Goal: Task Accomplishment & Management: Manage account settings

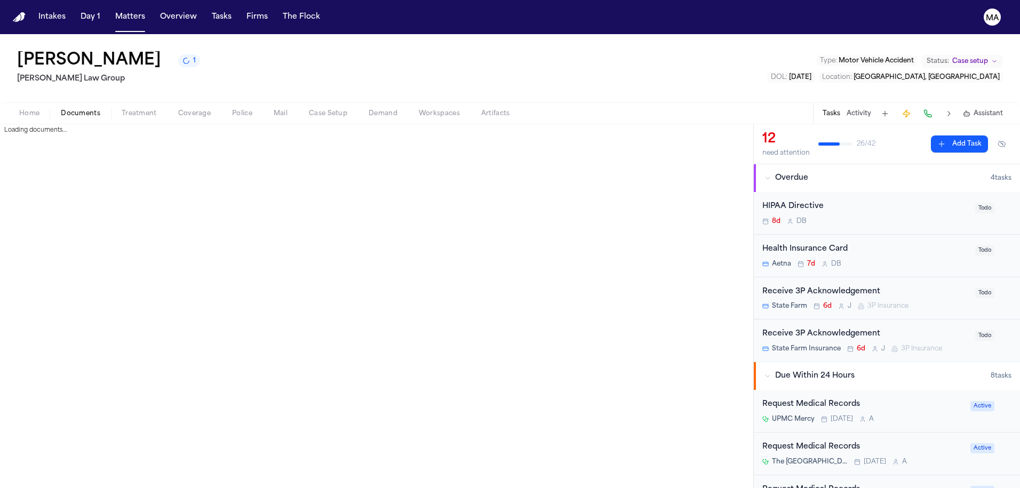
click at [61, 109] on span "Documents" at bounding box center [80, 113] width 39 height 9
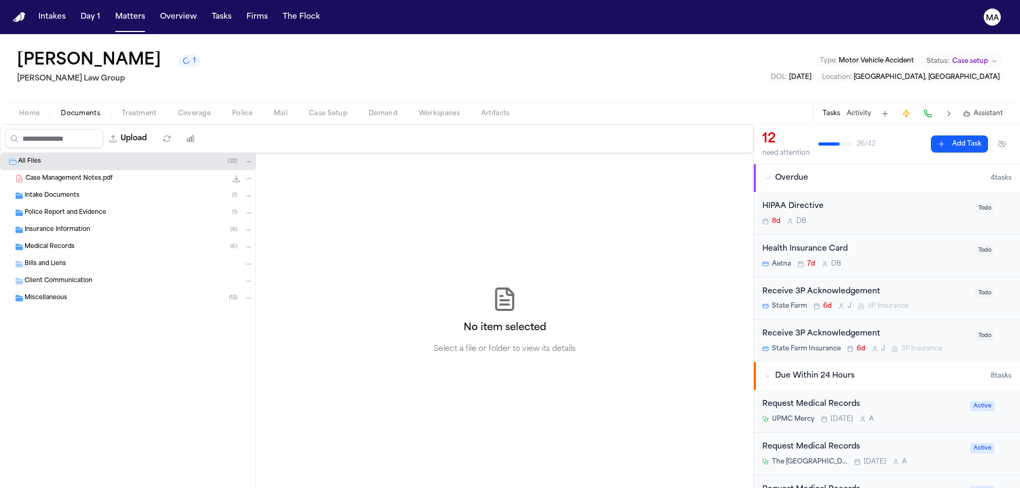
click at [60, 174] on span "Case Management Notes.pdf" at bounding box center [69, 178] width 87 height 9
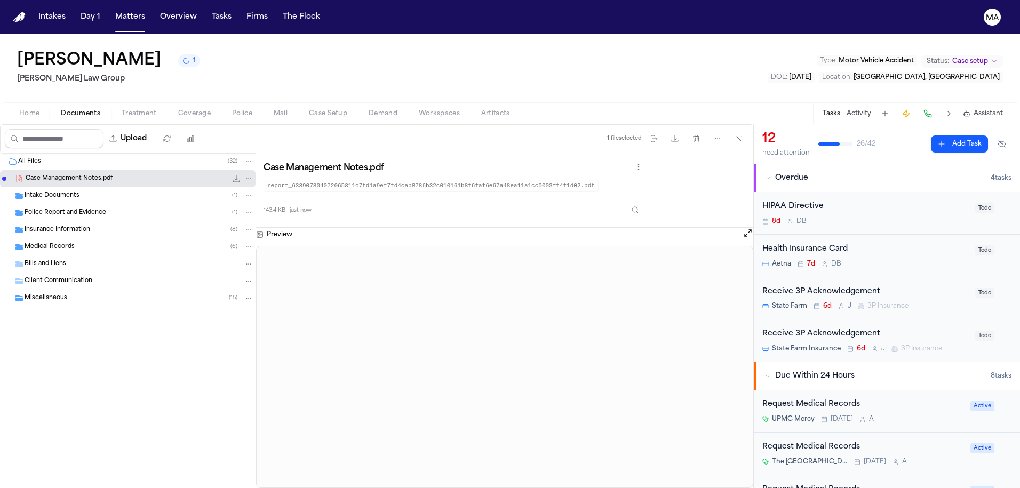
click at [995, 109] on span "Assistant" at bounding box center [987, 113] width 29 height 9
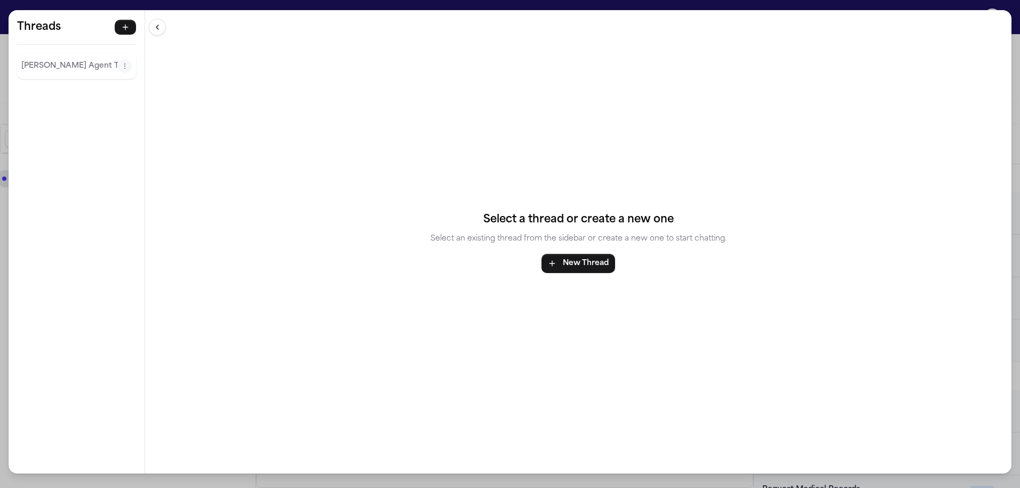
click at [49, 60] on p "Finch Agent Thread" at bounding box center [69, 66] width 97 height 13
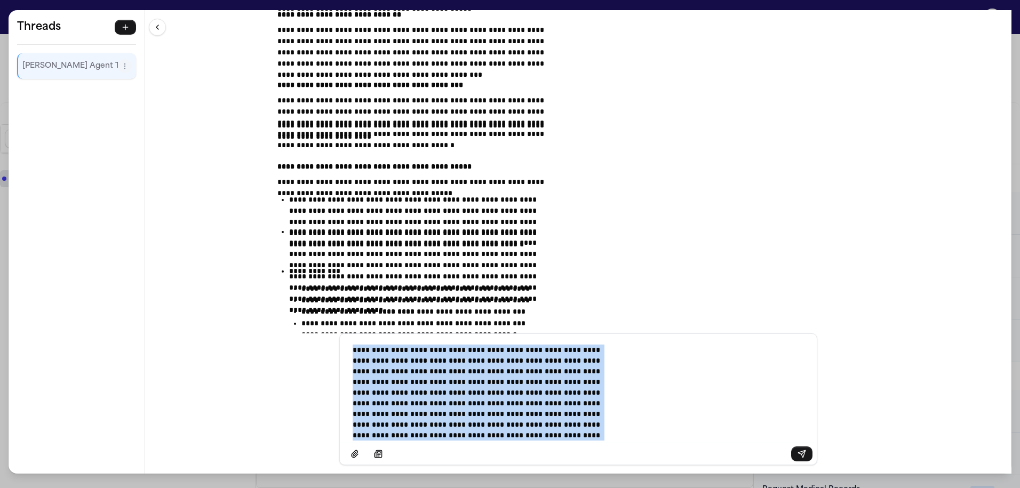
drag, startPoint x: 556, startPoint y: 444, endPoint x: 304, endPoint y: 195, distance: 354.1
click at [304, 195] on div "**********" at bounding box center [578, 241] width 866 height 463
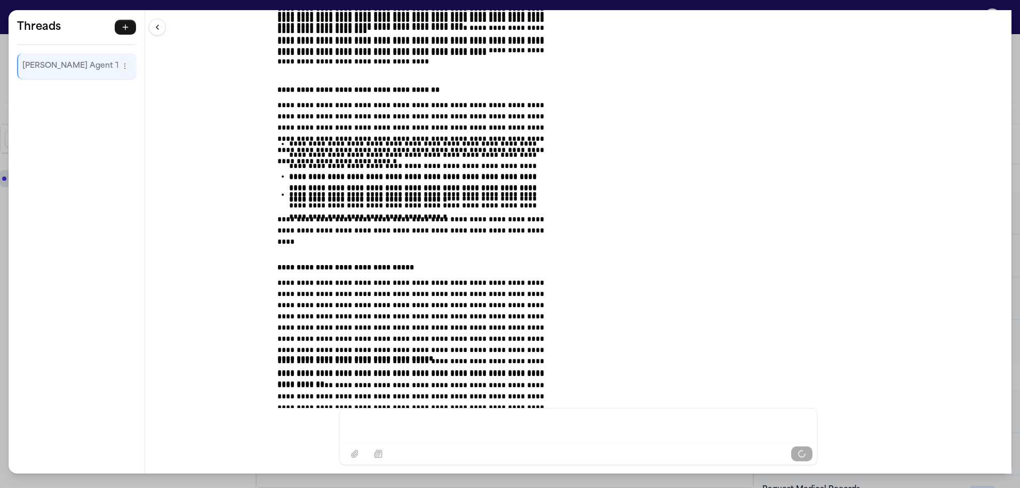
scroll to position [8074, 0]
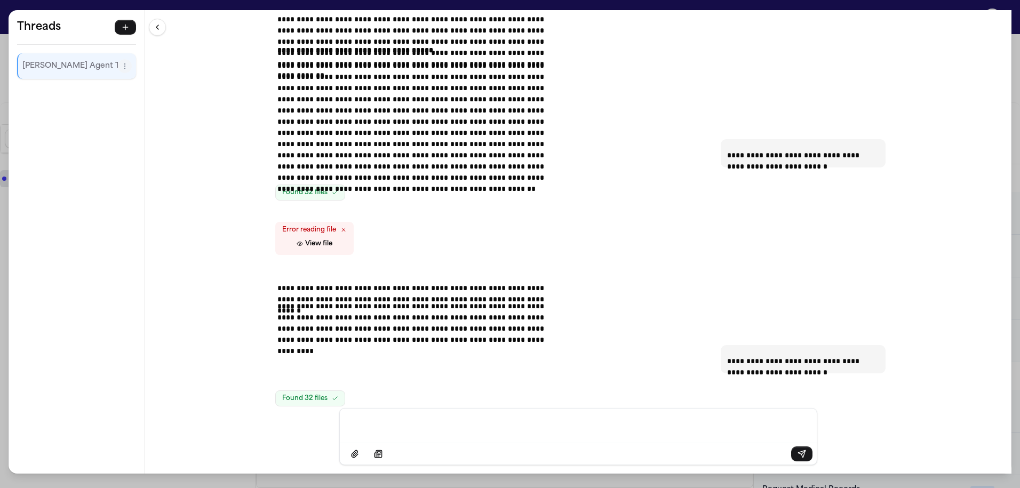
scroll to position [8495, 0]
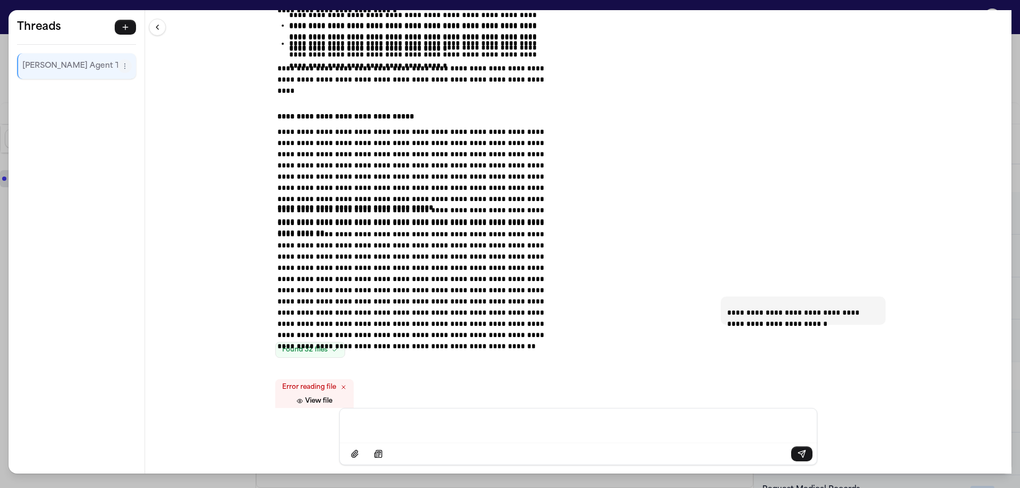
scroll to position [8350, 0]
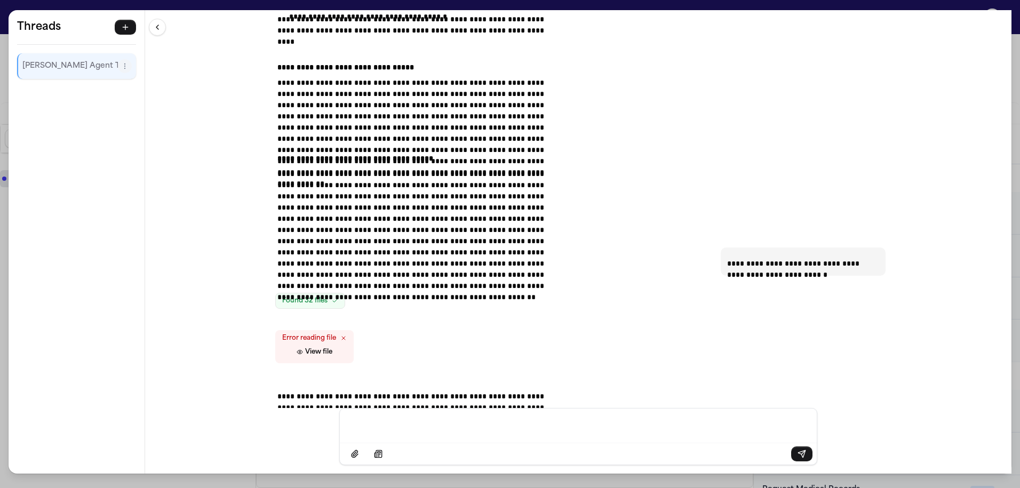
click at [426, 7] on div "**********" at bounding box center [510, 244] width 1020 height 488
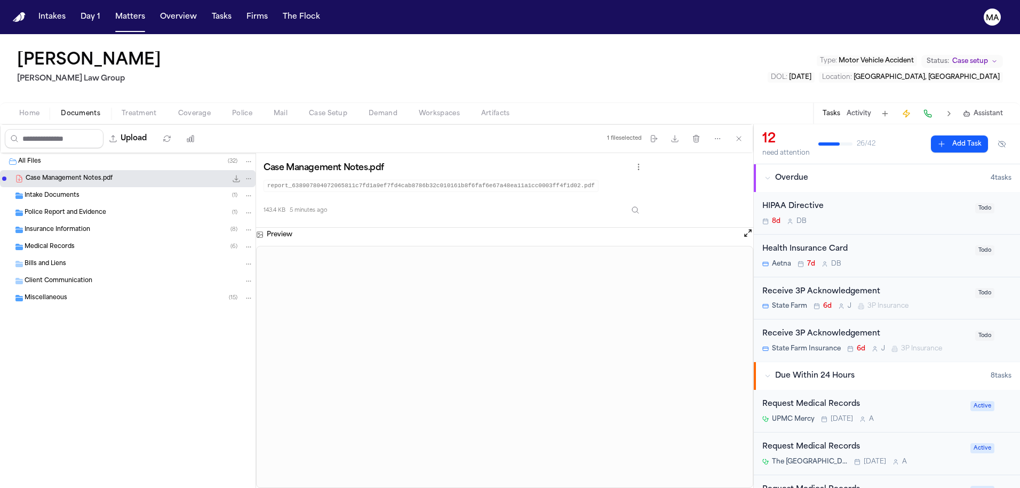
click at [58, 243] on span "Medical Records" at bounding box center [50, 247] width 50 height 9
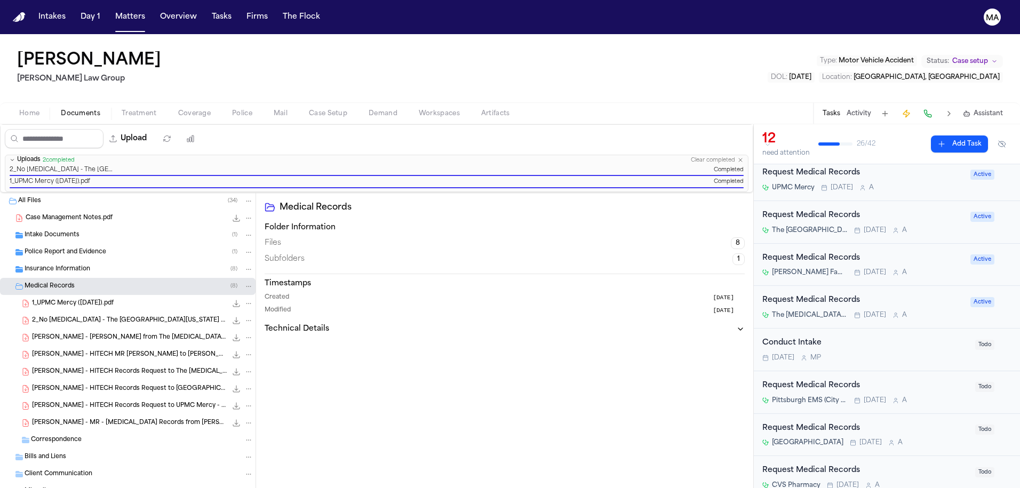
scroll to position [40, 0]
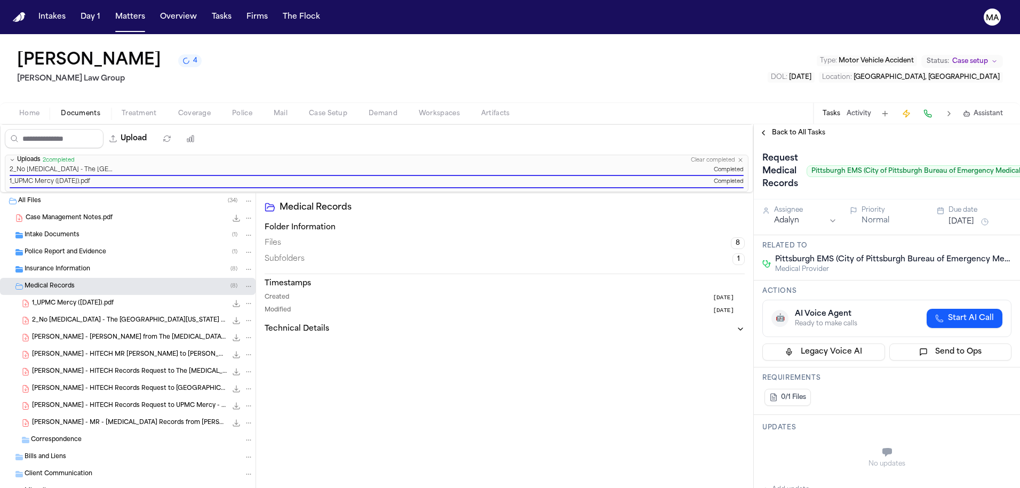
click at [778, 129] on span "Back to All Tasks" at bounding box center [798, 133] width 53 height 9
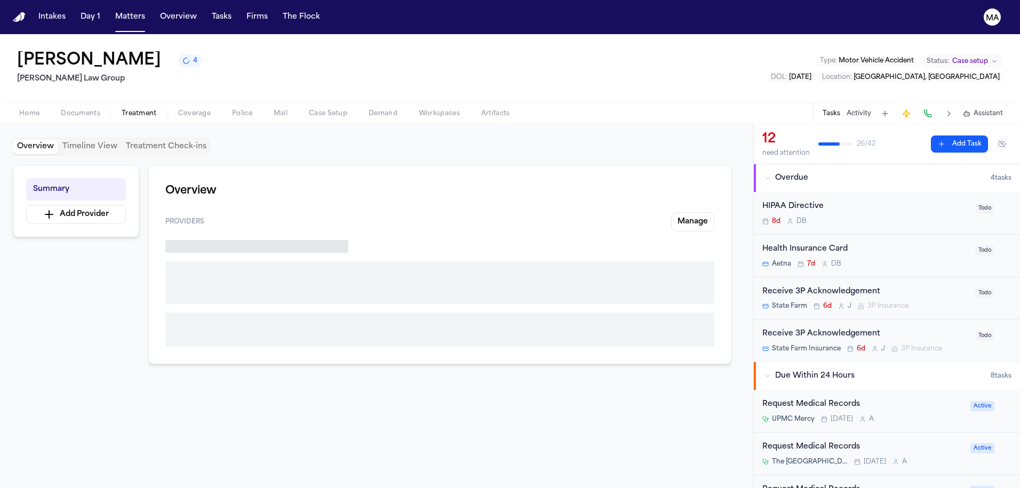
click at [115, 119] on span "button" at bounding box center [139, 119] width 48 height 1
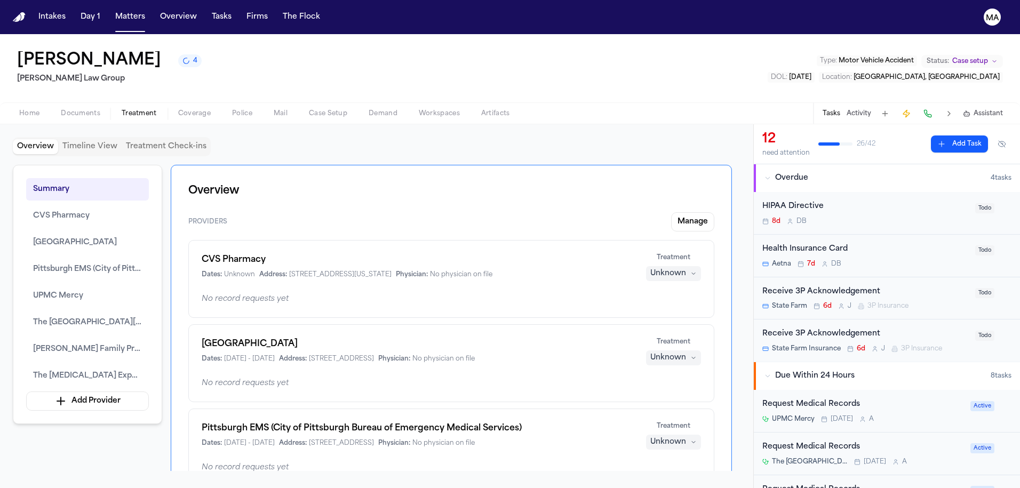
click at [243, 422] on div "Pittsburgh EMS (City of Pittsburgh Bureau of Emergency Medical Services) Dates:…" at bounding box center [417, 435] width 431 height 26
click at [241, 422] on h1 "Pittsburgh EMS (City of Pittsburgh Bureau of Emergency Medical Services)" at bounding box center [417, 428] width 431 height 13
click at [74, 263] on span "Pittsburgh EMS (City of Pittsburgh Bureau of Emergency Medical Services)" at bounding box center [87, 269] width 109 height 13
click at [101, 263] on span "Pittsburgh EMS (City of Pittsburgh Bureau of Emergency Medical Services)" at bounding box center [87, 269] width 109 height 13
click at [33, 263] on span "Pittsburgh EMS (City of Pittsburgh Bureau of Emergency Medical Services)" at bounding box center [87, 269] width 109 height 13
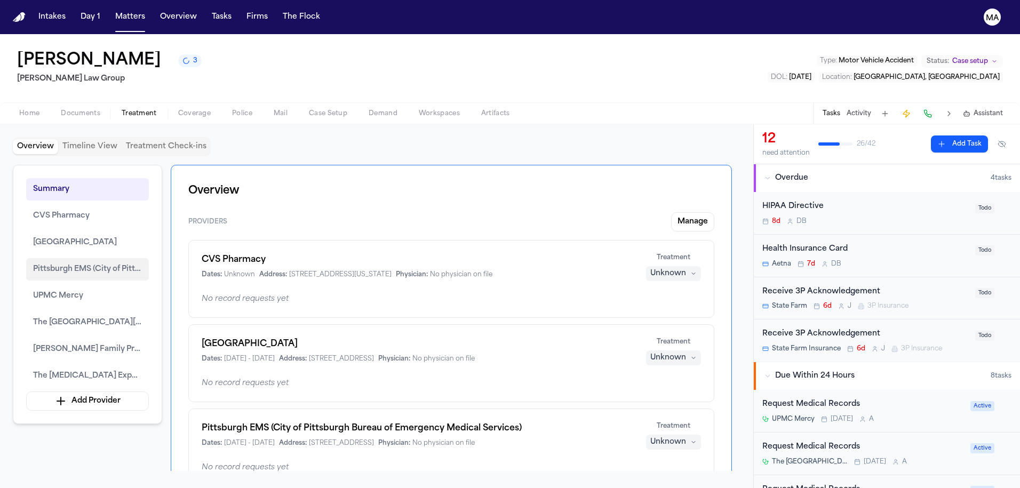
click at [33, 263] on span "Pittsburgh EMS (City of Pittsburgh Bureau of Emergency Medical Services)" at bounding box center [87, 269] width 109 height 13
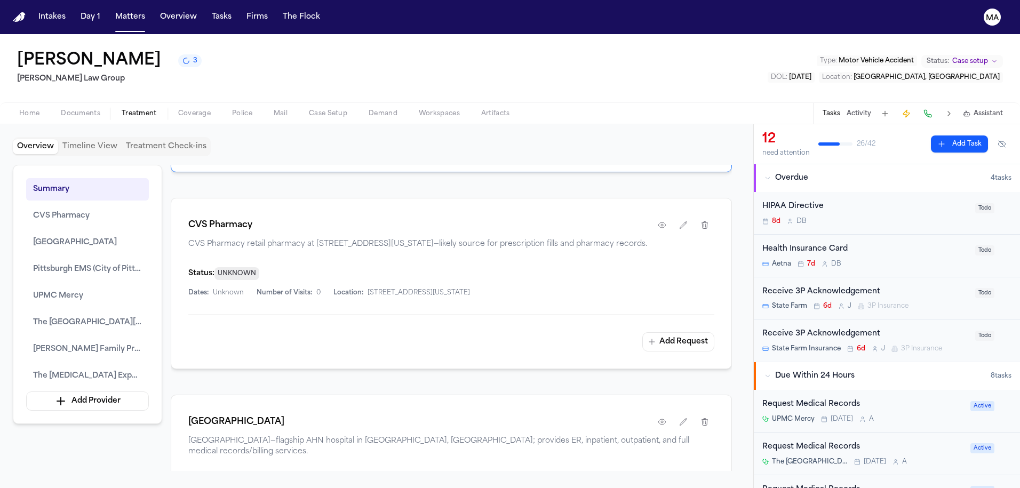
scroll to position [703, 0]
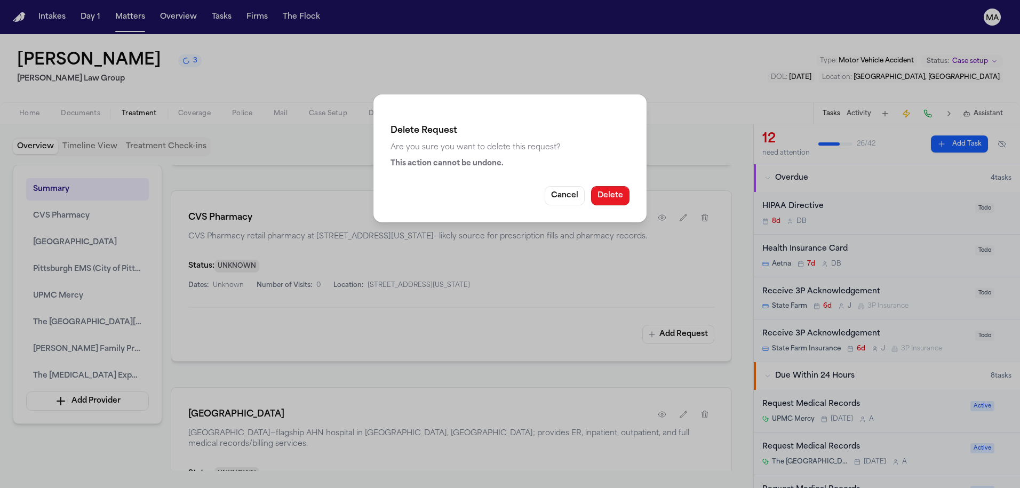
click at [591, 186] on button "Delete" at bounding box center [610, 195] width 38 height 19
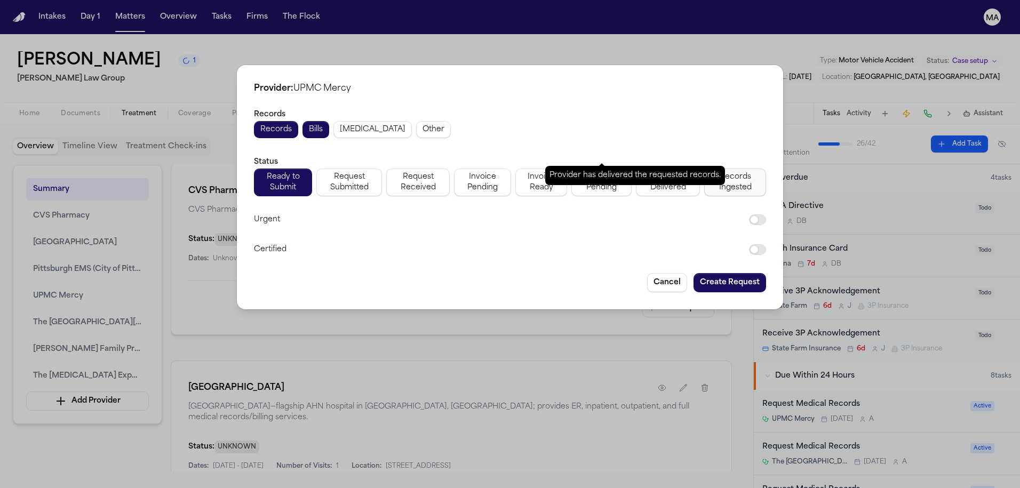
click at [710, 172] on span "Records Ingested" at bounding box center [734, 182] width 49 height 21
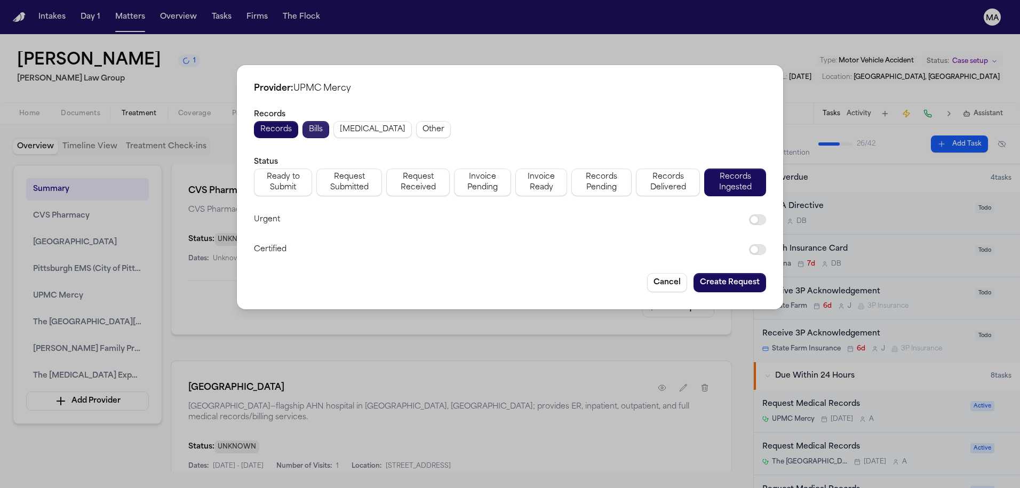
click at [323, 125] on span "Bills" at bounding box center [316, 129] width 14 height 11
click at [693, 273] on button "Create Request" at bounding box center [729, 282] width 73 height 19
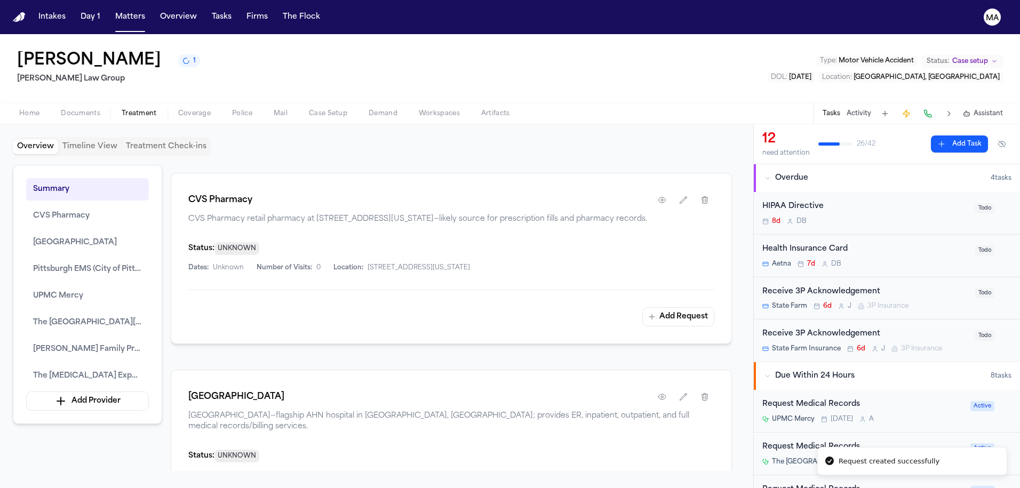
scroll to position [701, 0]
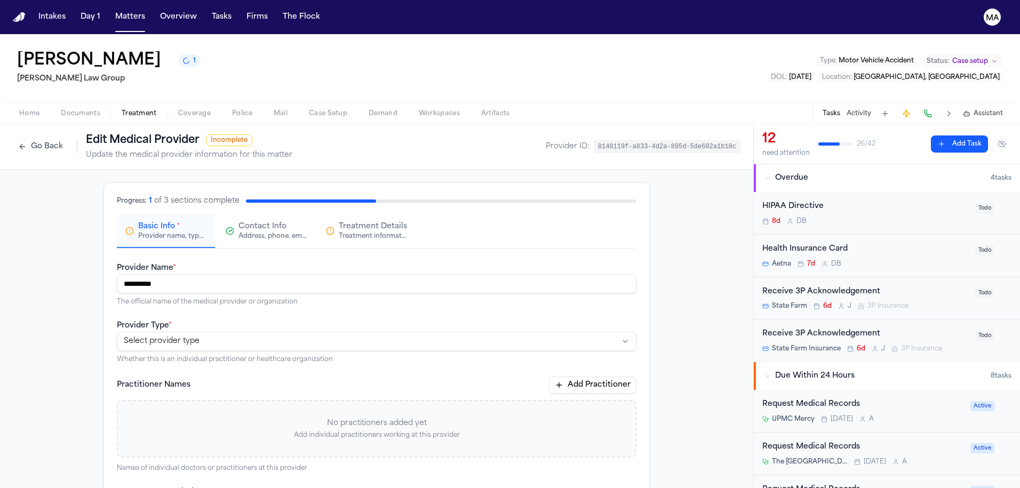
click at [490, 203] on html "**********" at bounding box center [510, 244] width 1020 height 488
click at [653, 275] on div "**********" at bounding box center [376, 443] width 753 height 547
click at [372, 232] on div "Treatment information, practitioners, and dates" at bounding box center [373, 236] width 68 height 9
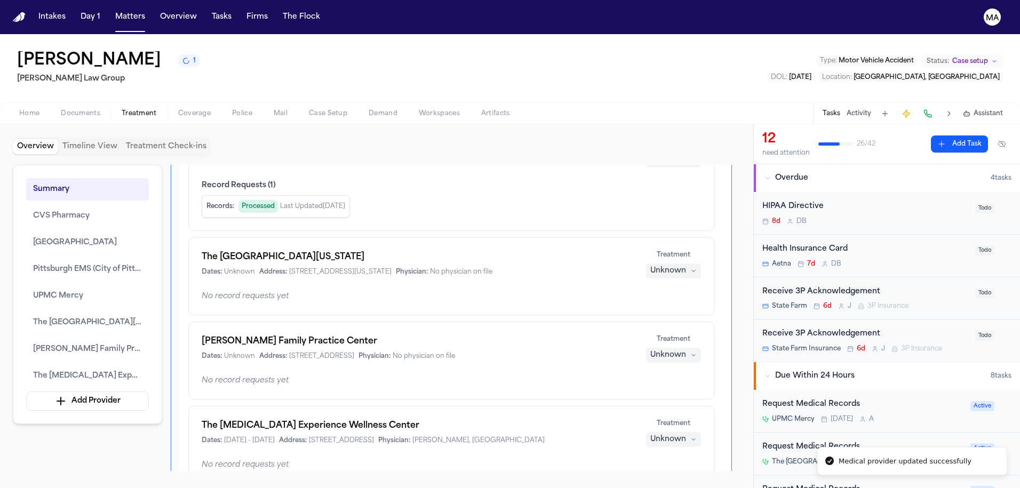
scroll to position [729, 0]
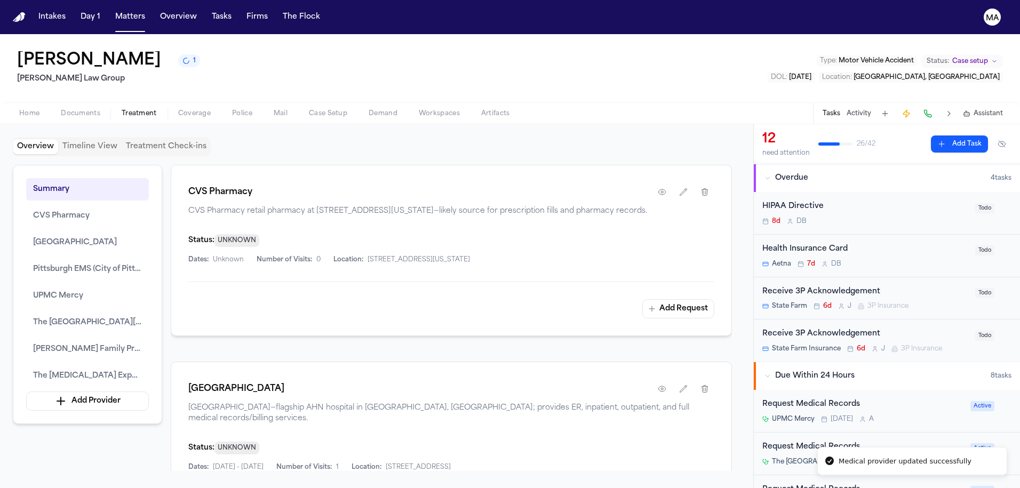
drag, startPoint x: 205, startPoint y: 159, endPoint x: 171, endPoint y: 159, distance: 34.1
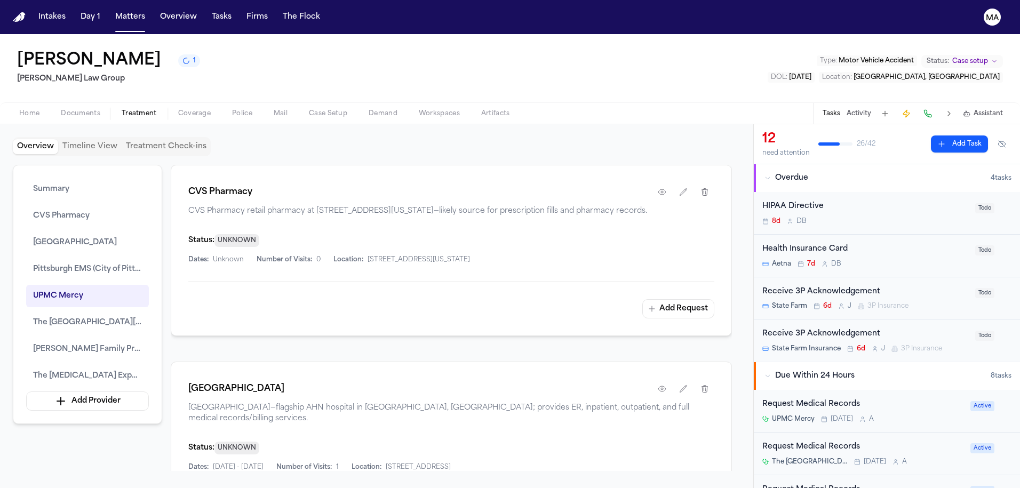
drag, startPoint x: 208, startPoint y: 161, endPoint x: 170, endPoint y: 158, distance: 38.5
drag, startPoint x: 207, startPoint y: 157, endPoint x: 172, endPoint y: 155, distance: 35.8
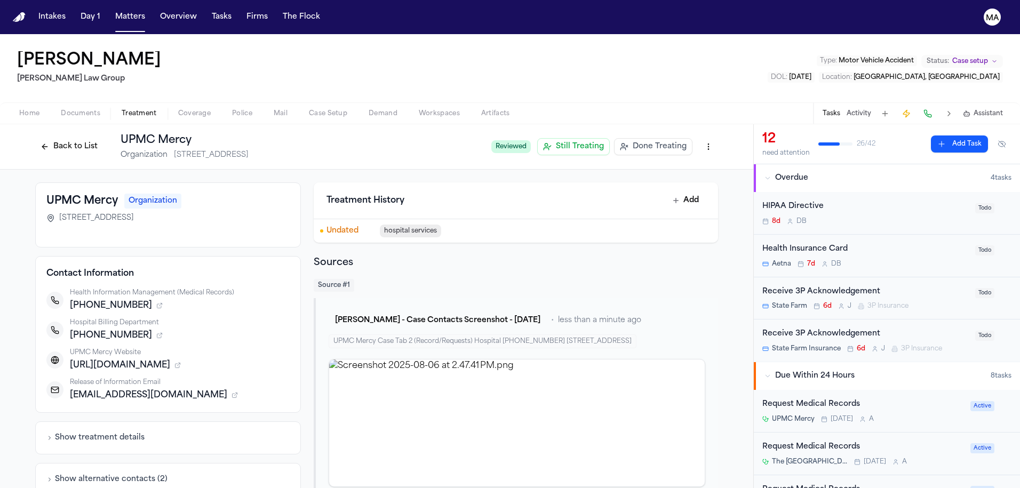
click at [103, 138] on button "Back to List" at bounding box center [69, 146] width 68 height 17
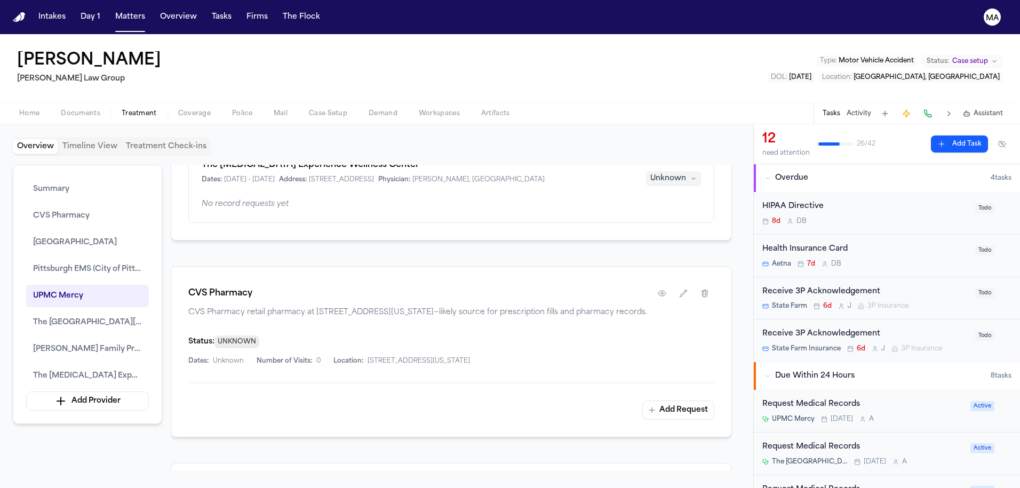
scroll to position [0, 99]
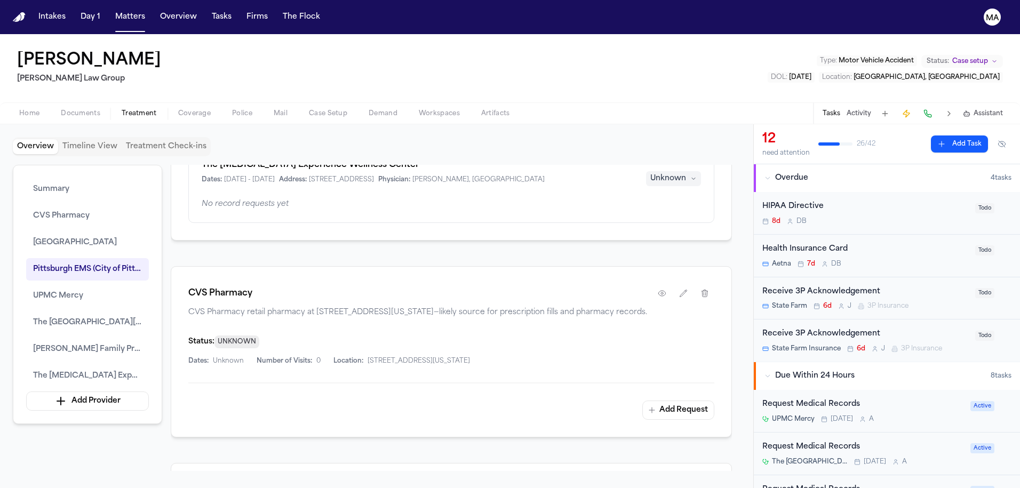
drag, startPoint x: 224, startPoint y: 361, endPoint x: 173, endPoint y: 350, distance: 51.7
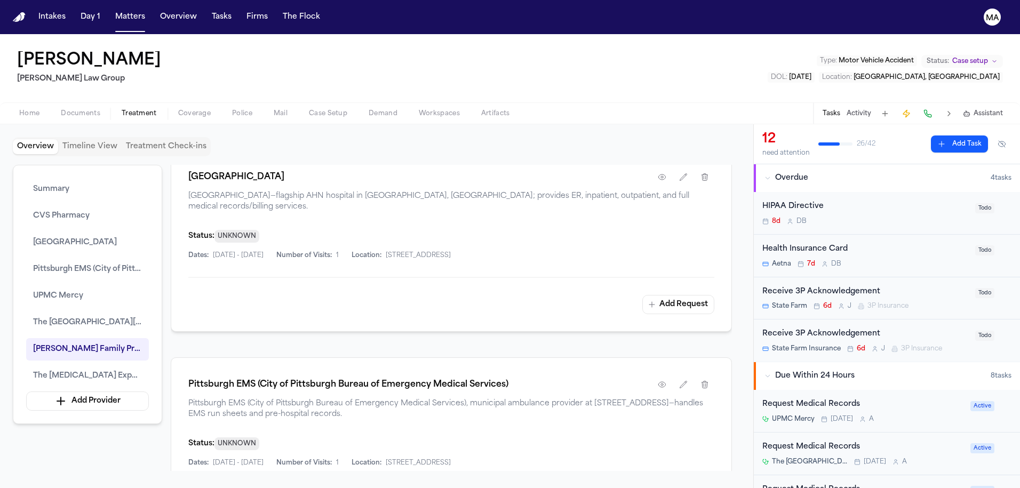
scroll to position [923, 0]
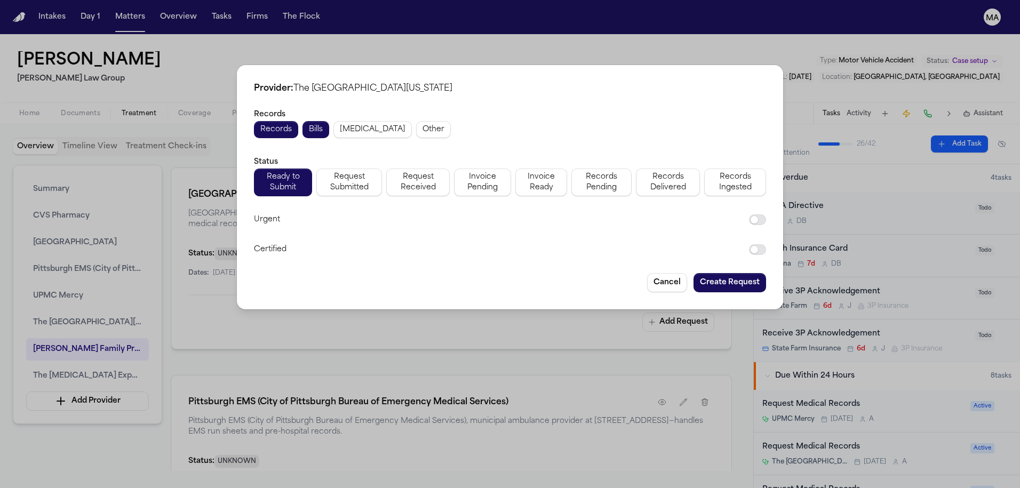
click at [518, 127] on div "Records Bills Radiology Other" at bounding box center [510, 129] width 512 height 17
click at [590, 155] on div "Status Ready to Submit Request Submitted Request Received Invoice Pending Invoi…" at bounding box center [510, 175] width 512 height 41
click at [642, 172] on span "Records Delivered" at bounding box center [667, 182] width 51 height 21
click at [560, 134] on div "Records Records Bills Radiology Other Status Ready to Submit Request Submitted …" at bounding box center [510, 182] width 512 height 148
click at [647, 273] on button "Cancel" at bounding box center [667, 282] width 40 height 19
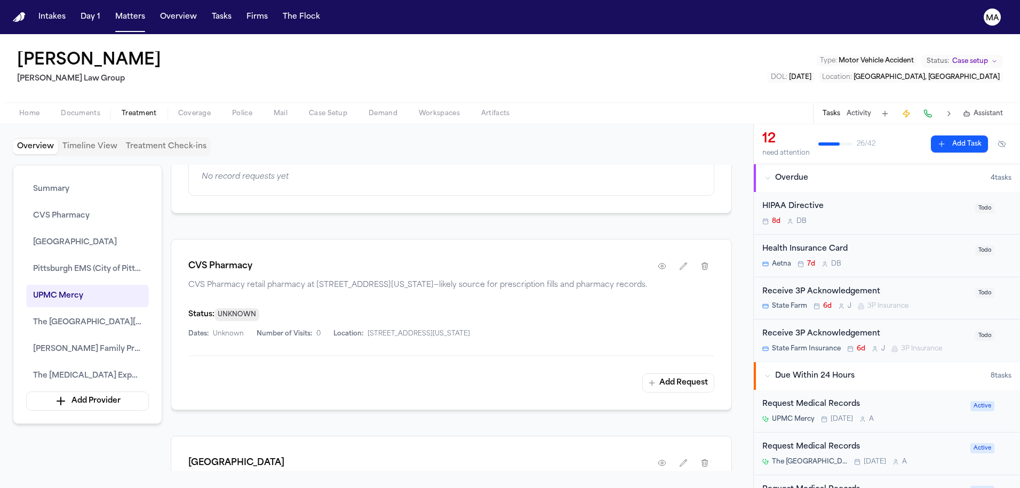
scroll to position [637, 0]
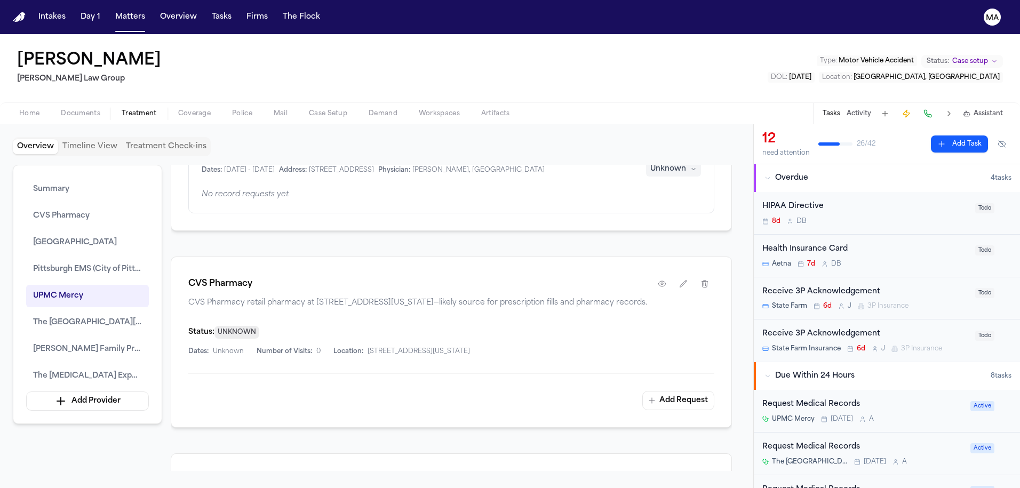
drag, startPoint x: 172, startPoint y: 332, endPoint x: 173, endPoint y: 325, distance: 7.0
drag, startPoint x: 251, startPoint y: 355, endPoint x: 331, endPoint y: 363, distance: 79.9
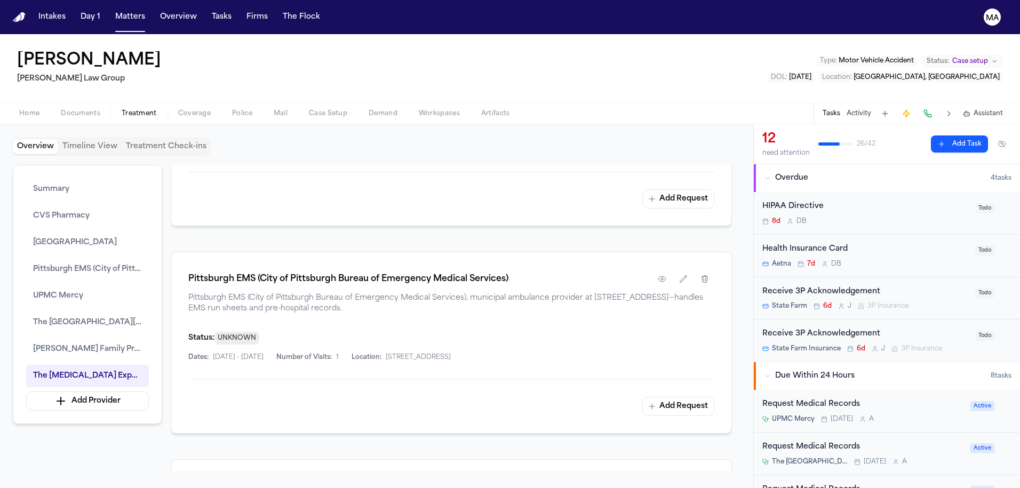
scroll to position [0, 0]
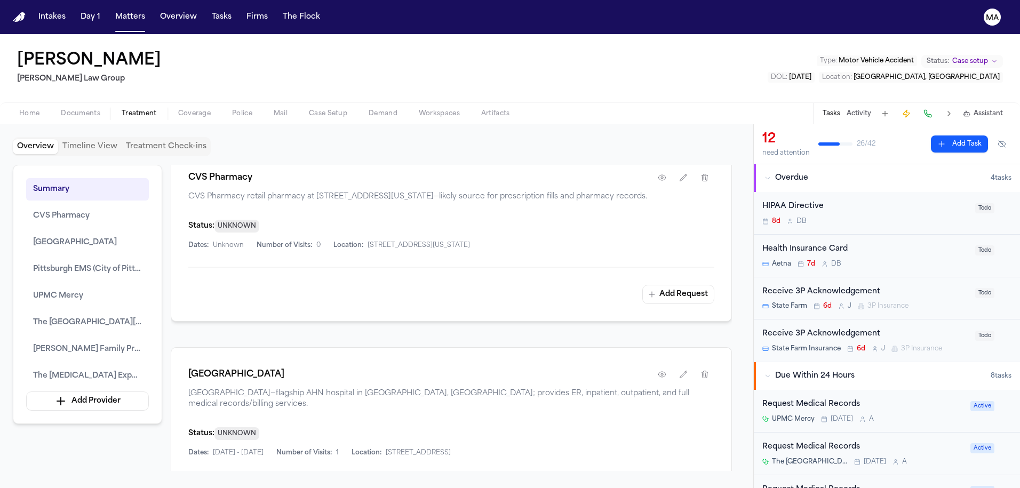
scroll to position [723, 0]
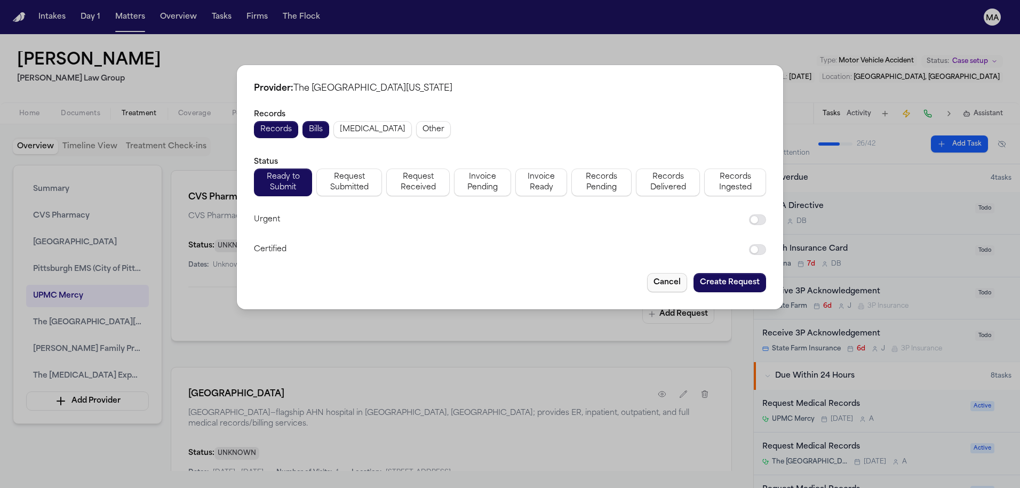
click at [647, 273] on button "Cancel" at bounding box center [667, 282] width 40 height 19
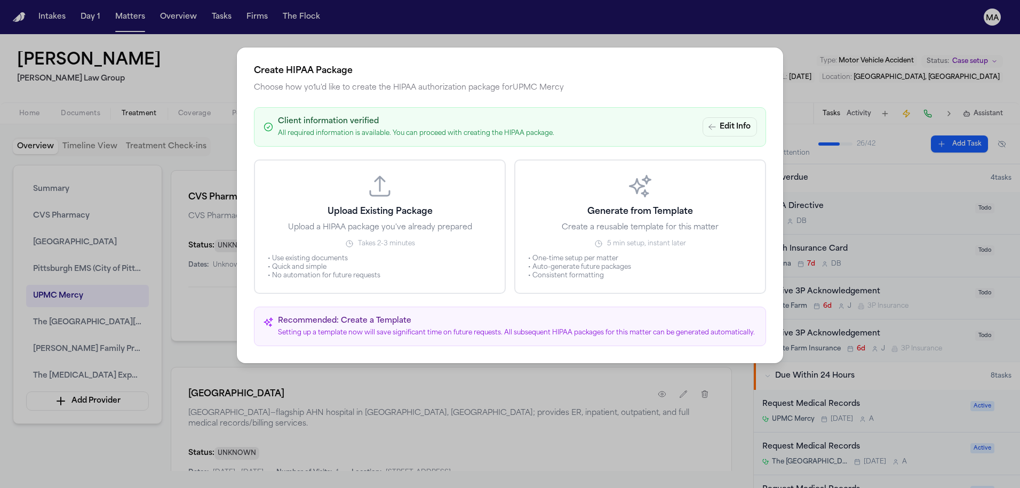
click at [482, 254] on li "• Use existing documents" at bounding box center [380, 258] width 224 height 9
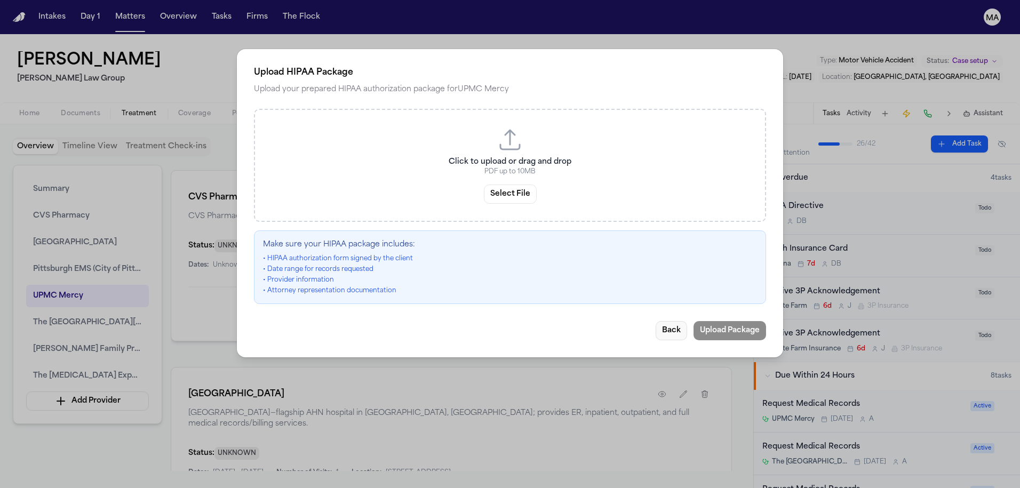
click at [655, 321] on button "Back" at bounding box center [670, 330] width 31 height 19
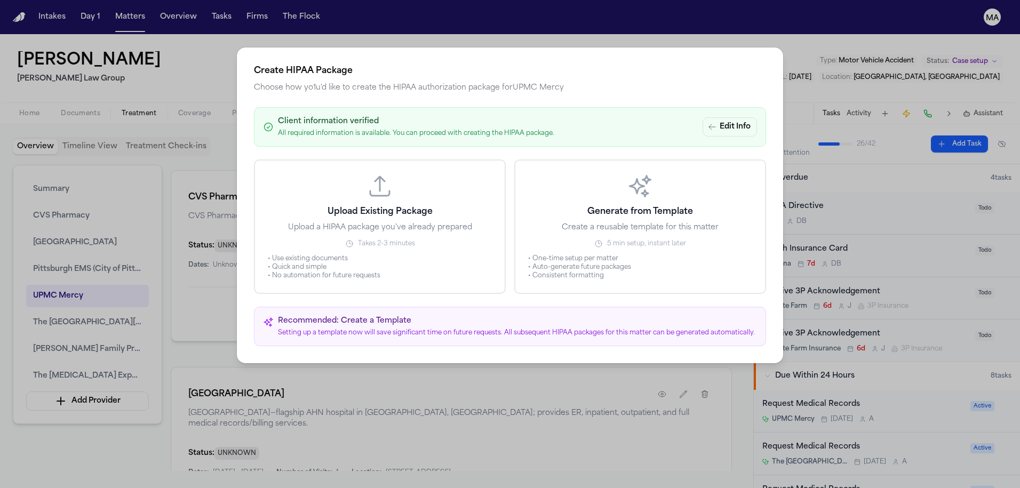
click at [602, 191] on button "Generate from Template Create a reusable template for this matter 5 min setup, …" at bounding box center [640, 226] width 252 height 134
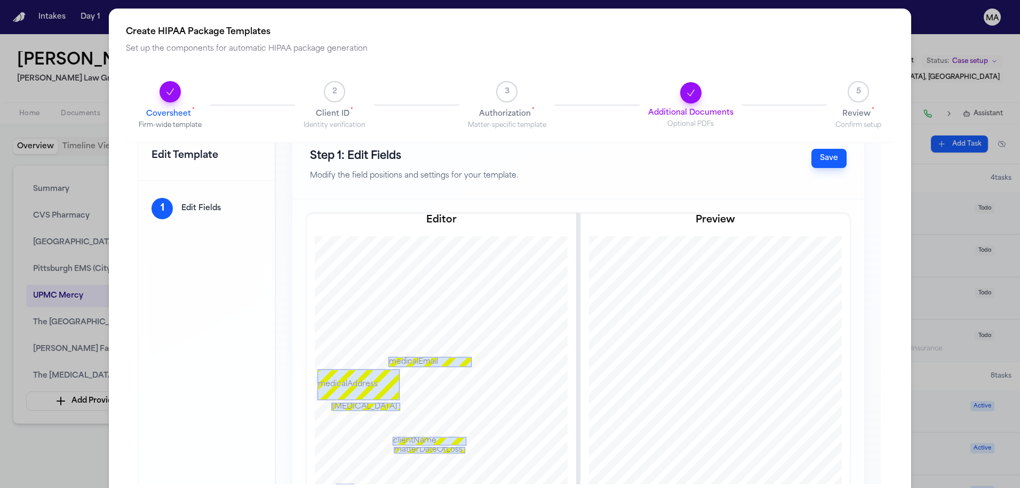
scroll to position [0, 0]
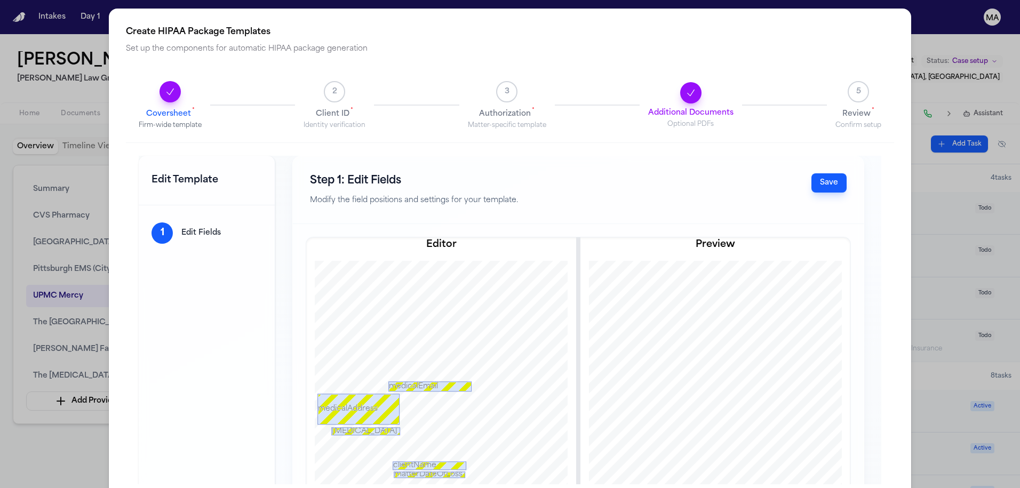
click at [56, 337] on div "Create HIPAA Package Templates Set up the components for automatic HIPAA packag…" at bounding box center [510, 255] width 1020 height 510
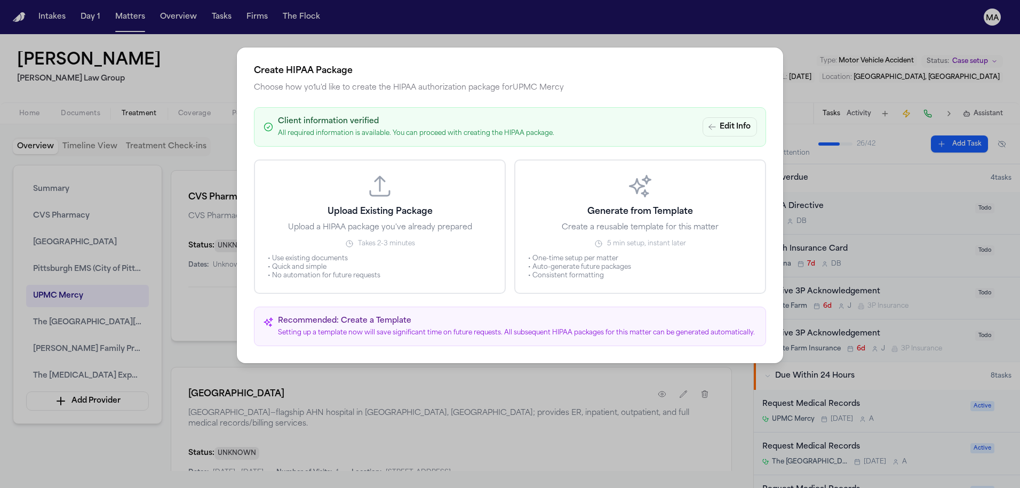
click at [575, 254] on li "• One-time setup per matter" at bounding box center [640, 258] width 224 height 9
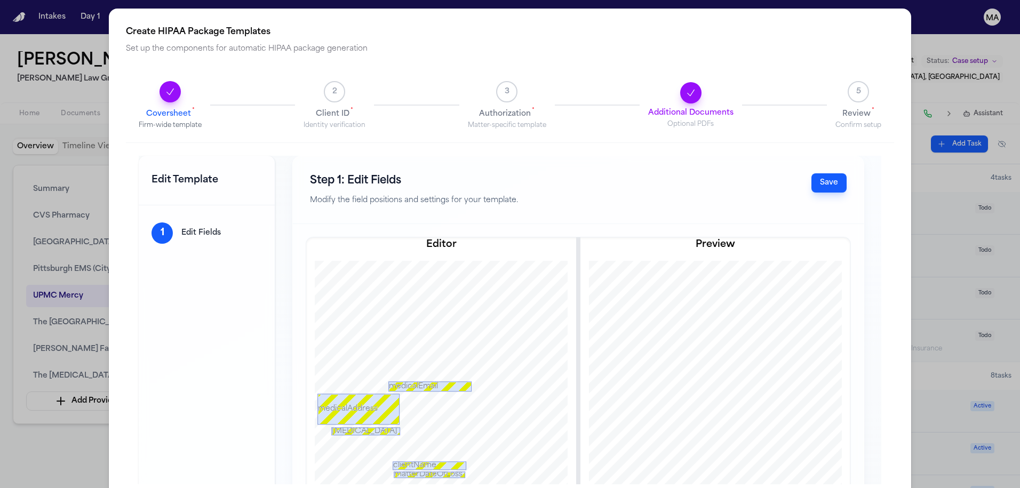
click at [165, 86] on icon "Progress" at bounding box center [170, 91] width 11 height 11
click at [181, 228] on p "Edit Fields" at bounding box center [200, 233] width 39 height 11
click at [509, 86] on span "3" at bounding box center [507, 91] width 5 height 11
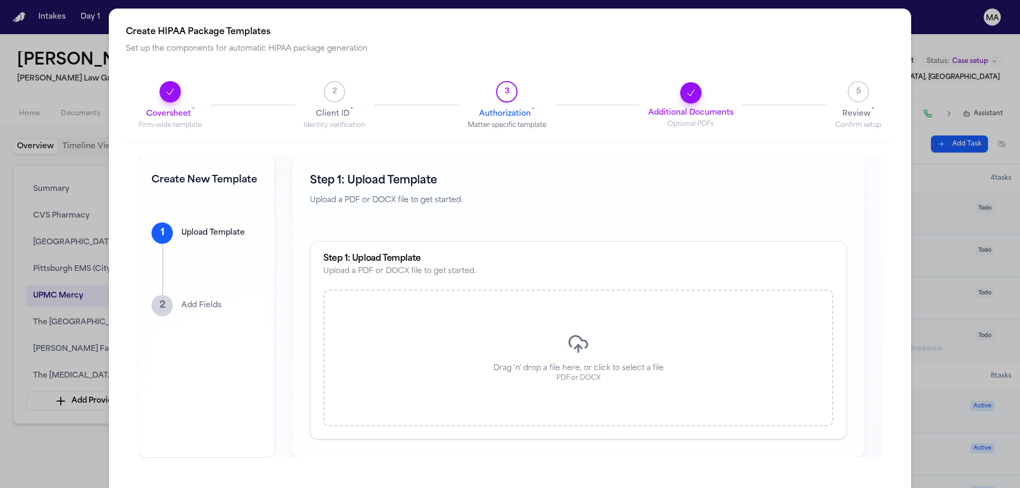
click at [324, 107] on span "Client ID *" at bounding box center [334, 113] width 37 height 13
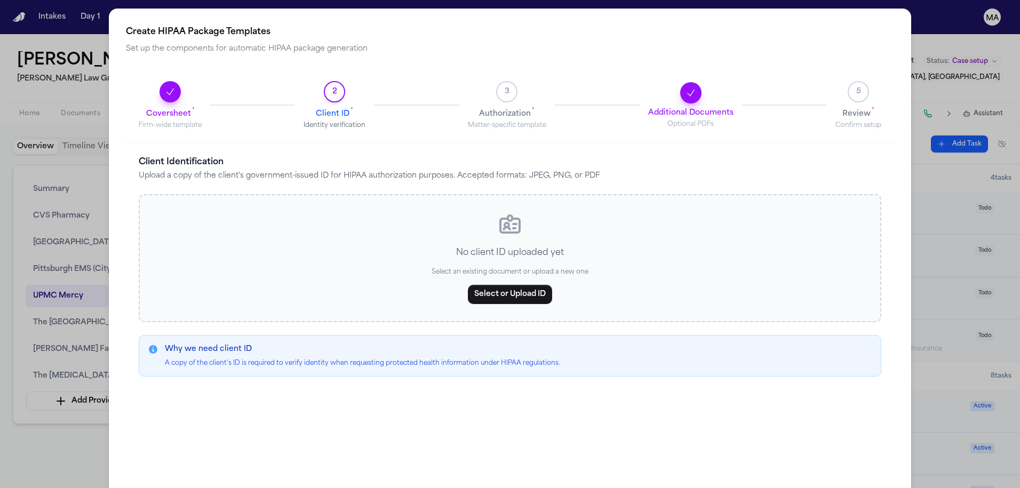
click at [148, 107] on span "Coversheet *" at bounding box center [170, 113] width 49 height 13
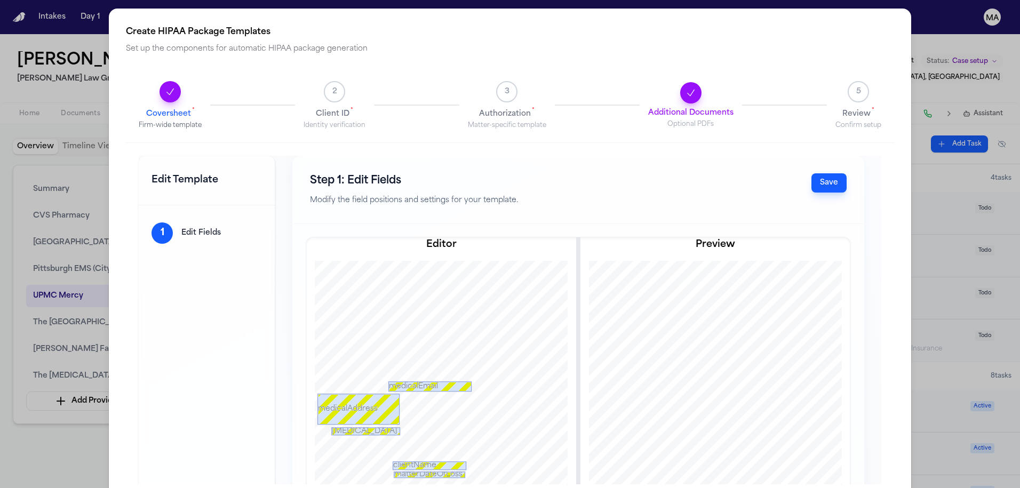
click at [500, 81] on button "3 Authorization * Matter-specific template" at bounding box center [507, 105] width 78 height 49
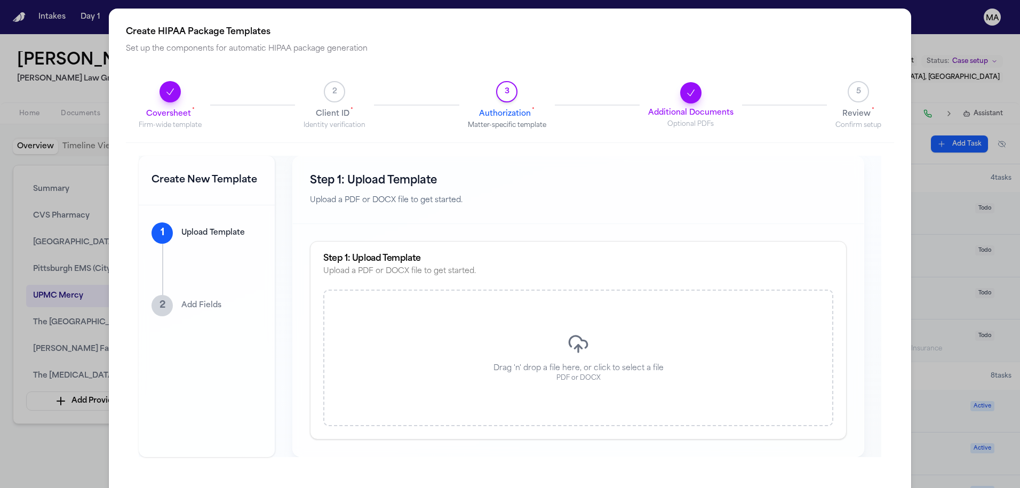
click at [155, 81] on button "Coversheet * Firm-wide template" at bounding box center [170, 105] width 63 height 49
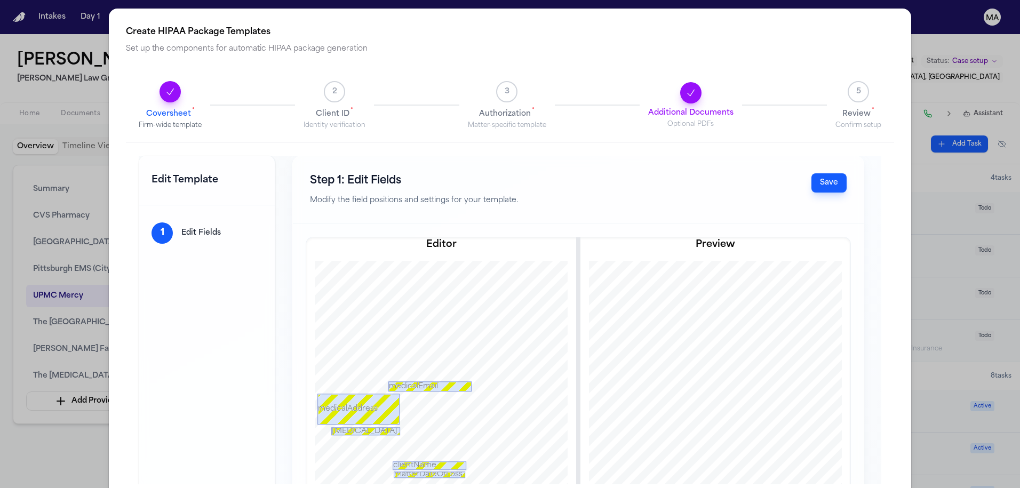
click at [506, 81] on span "3" at bounding box center [506, 91] width 21 height 21
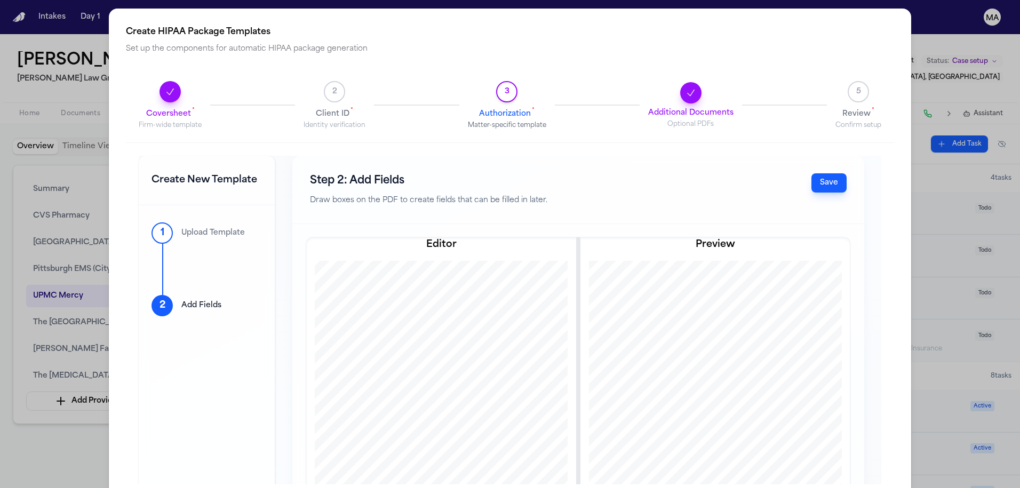
scroll to position [507, 0]
click at [181, 228] on p "Upload Template" at bounding box center [212, 233] width 63 height 11
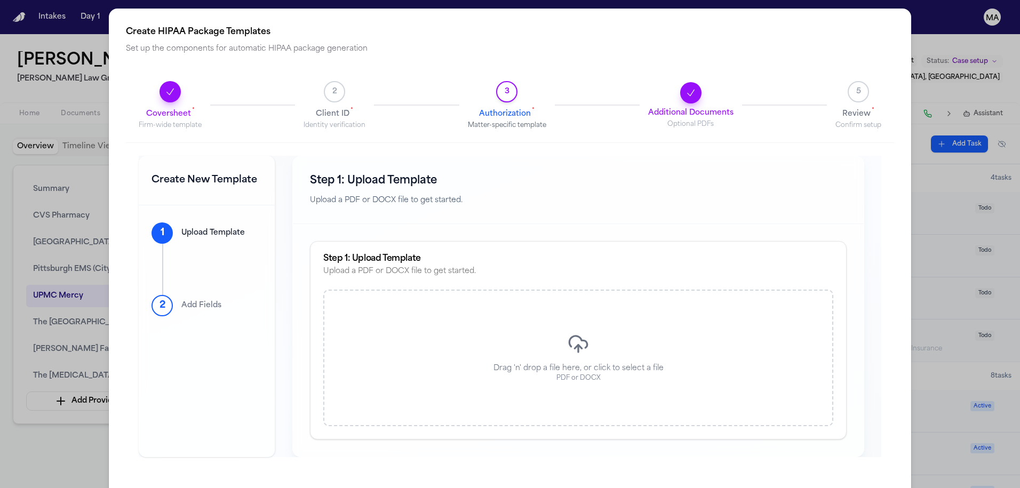
click at [181, 300] on p "Add Fields" at bounding box center [201, 305] width 40 height 11
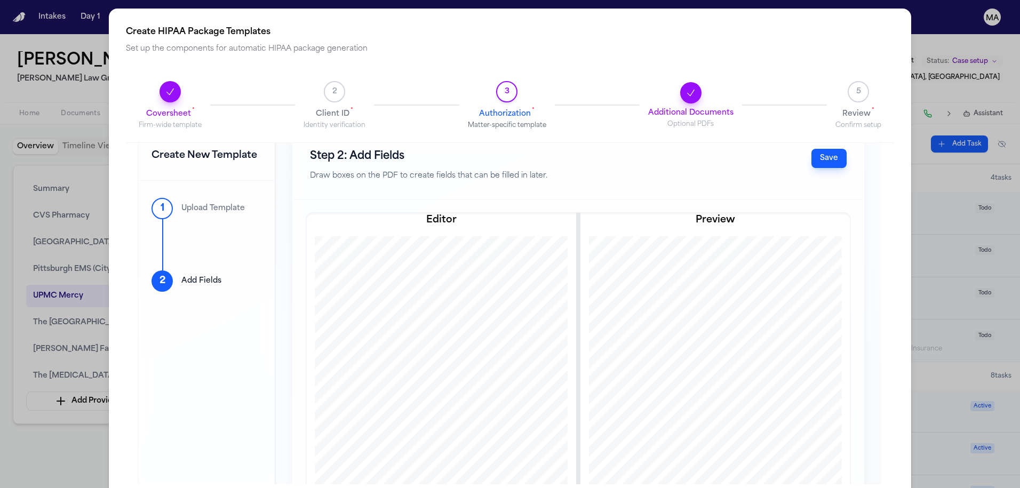
scroll to position [0, 0]
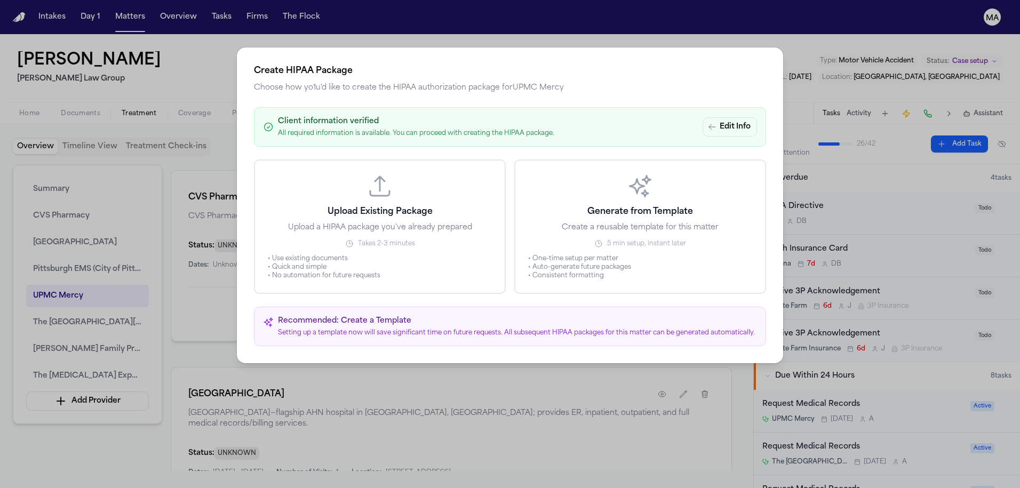
click at [607, 239] on span "5 min setup, instant later" at bounding box center [646, 243] width 79 height 9
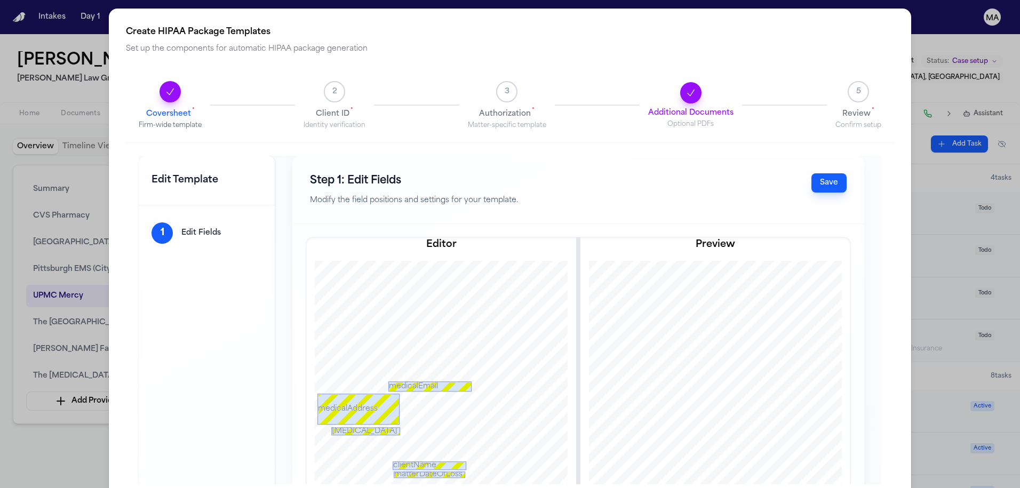
click at [513, 81] on span "3" at bounding box center [506, 91] width 21 height 21
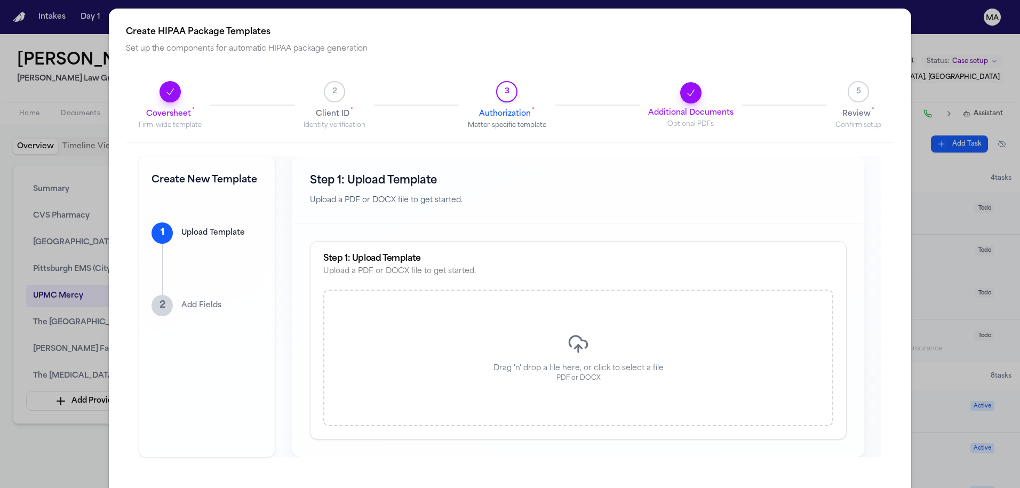
click at [175, 295] on div "2 Add Fields" at bounding box center [206, 305] width 110 height 21
click at [181, 300] on p "Add Fields" at bounding box center [201, 305] width 40 height 11
click at [181, 228] on p "Upload Template" at bounding box center [212, 233] width 63 height 11
click at [326, 81] on span "2" at bounding box center [334, 91] width 21 height 21
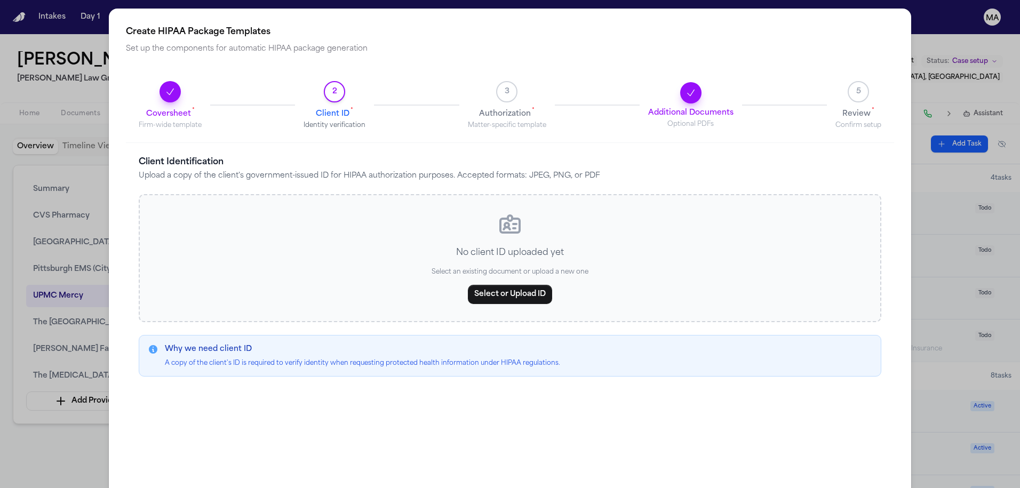
click at [505, 107] on span "Authorization *" at bounding box center [506, 113] width 55 height 13
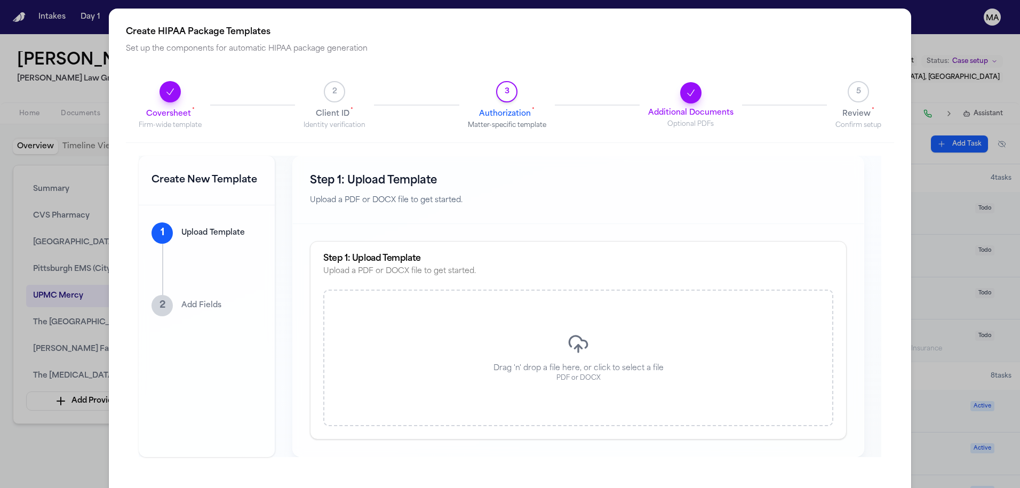
click at [516, 290] on div "Drag 'n' drop a file here, or click to select a file PDF or DOCX" at bounding box center [578, 358] width 510 height 137
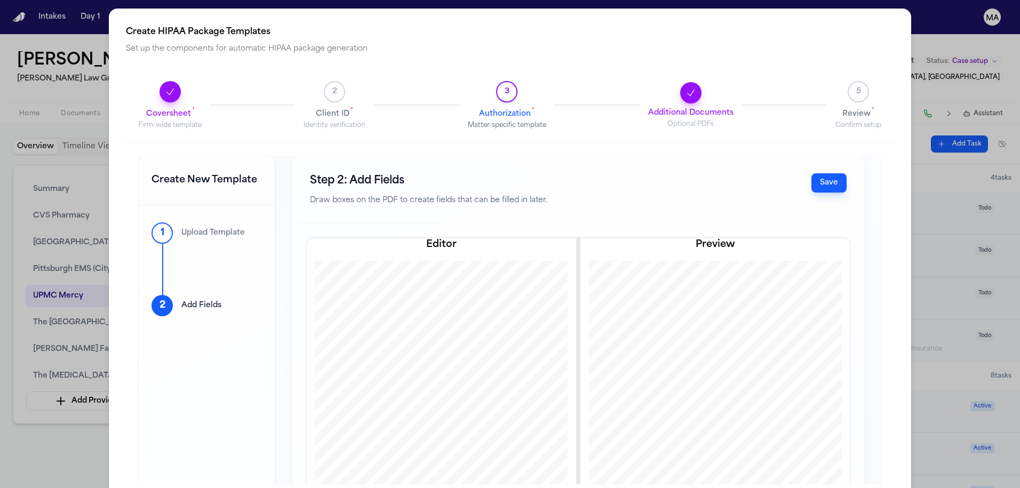
click at [181, 228] on p "Upload Template" at bounding box center [212, 233] width 63 height 11
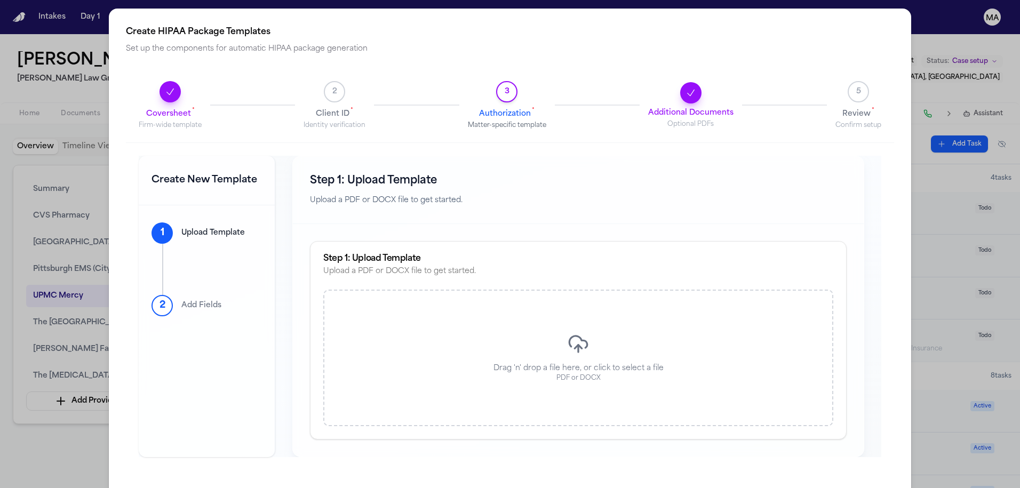
click at [181, 300] on p "Add Fields" at bounding box center [201, 305] width 40 height 11
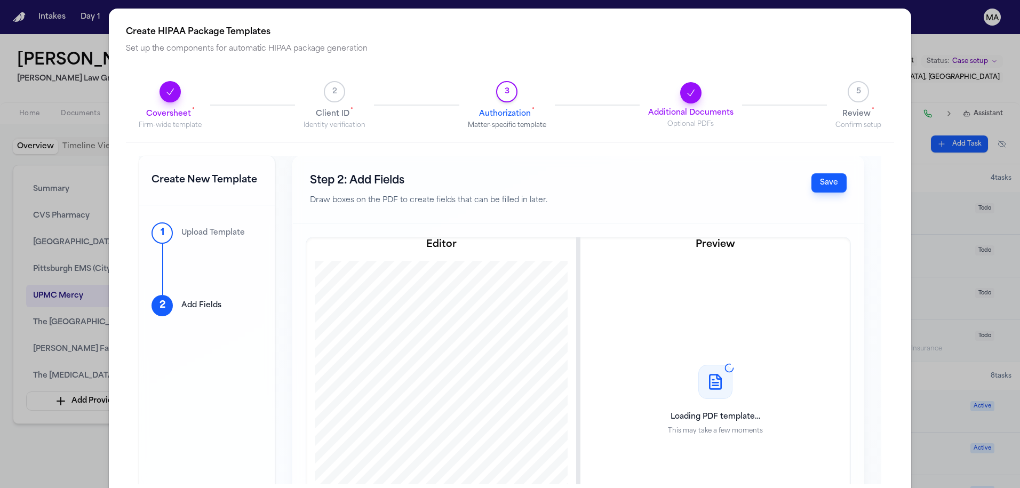
click at [181, 228] on p "Upload Template" at bounding box center [212, 233] width 63 height 11
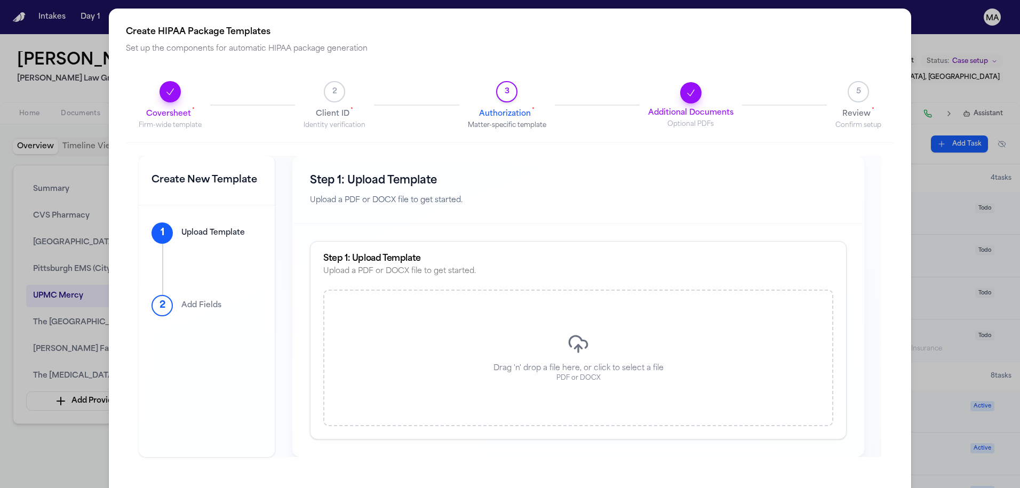
click at [405, 290] on div "Drag 'n' drop a file here, or click to select a file PDF or DOCX" at bounding box center [578, 358] width 510 height 137
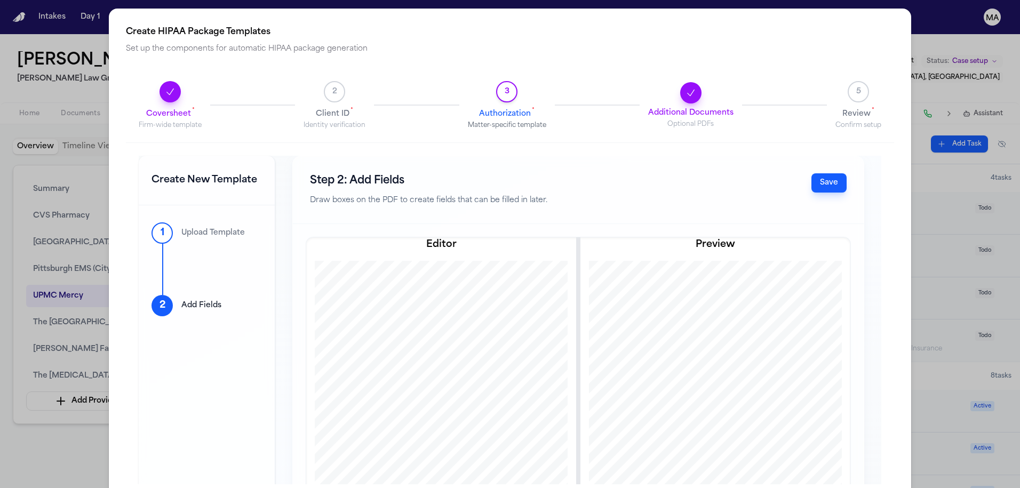
click at [181, 228] on p "Upload Template" at bounding box center [212, 233] width 63 height 11
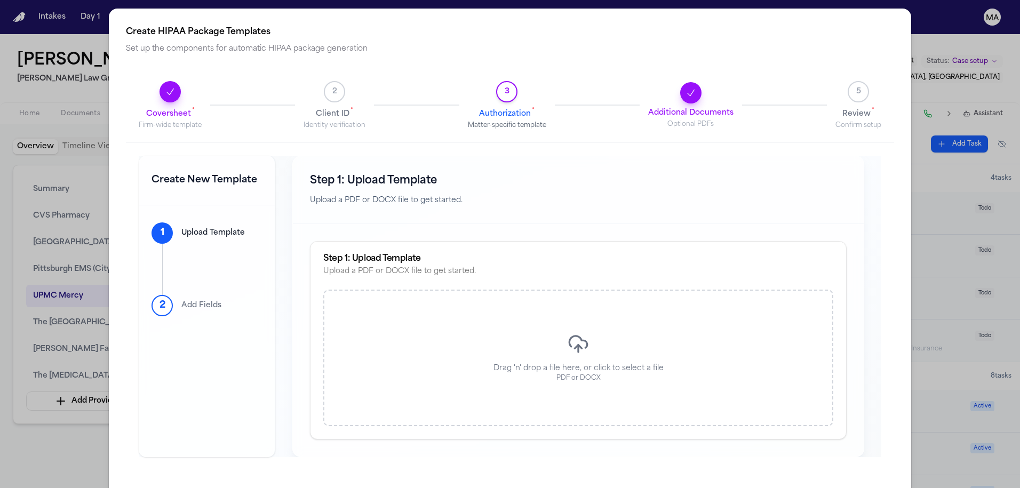
click at [181, 300] on p "Add Fields" at bounding box center [201, 305] width 40 height 11
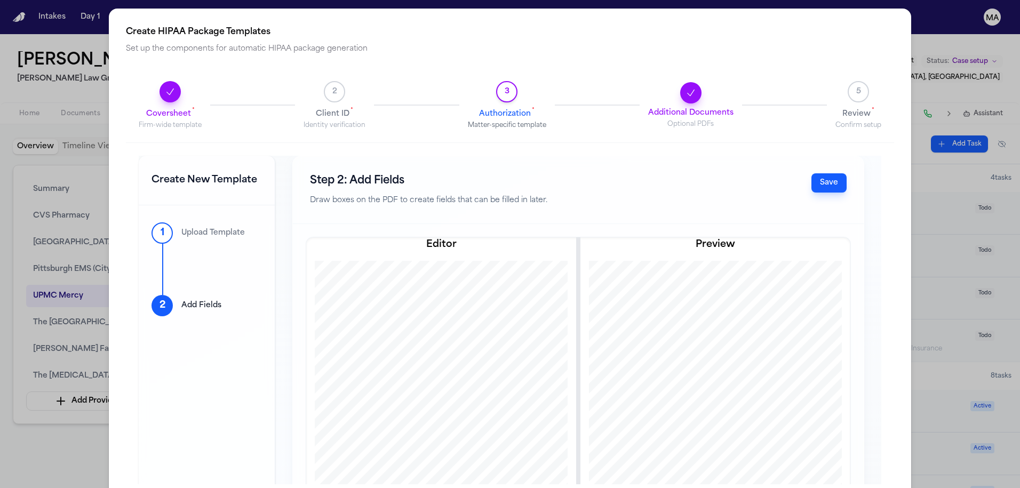
scroll to position [138, 0]
click at [328, 81] on span "2" at bounding box center [334, 91] width 21 height 21
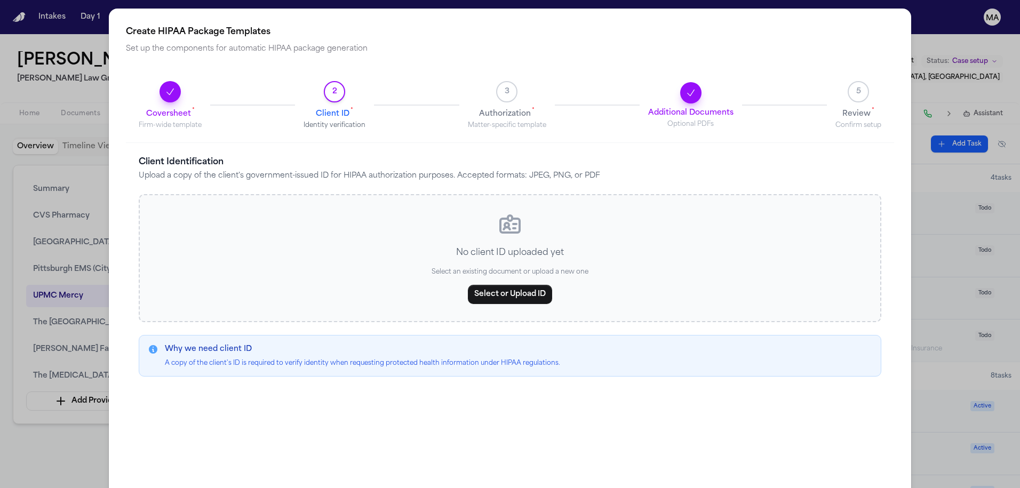
click at [139, 81] on button "Coversheet * Firm-wide template" at bounding box center [170, 105] width 63 height 49
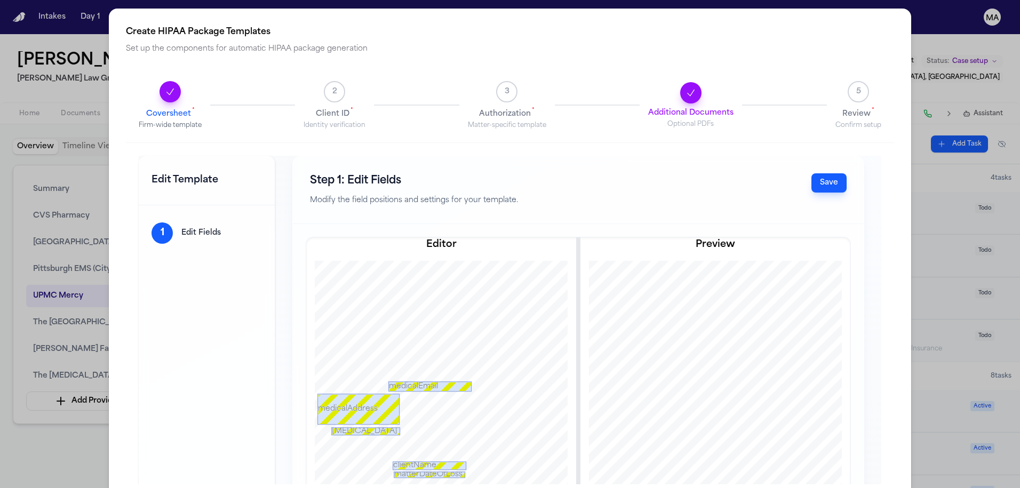
click at [329, 81] on span "2" at bounding box center [334, 91] width 21 height 21
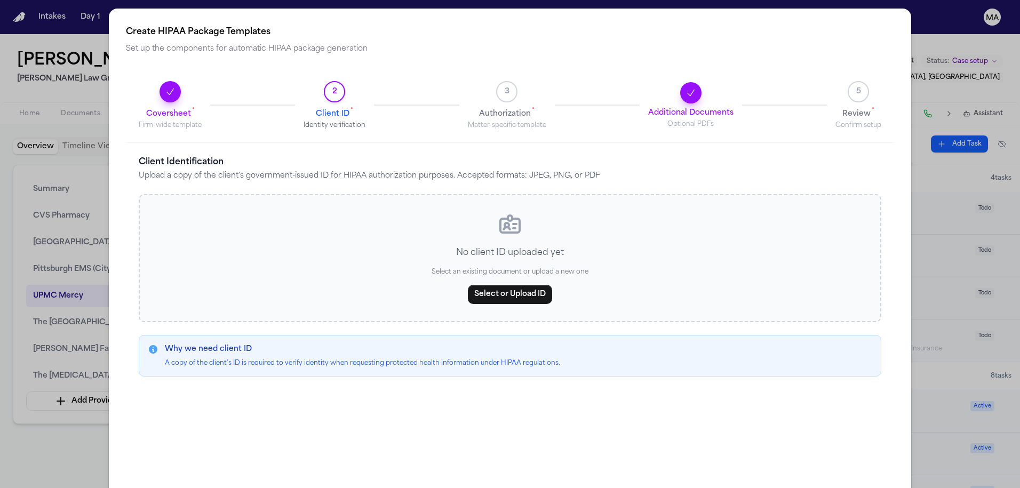
click at [514, 81] on span "3" at bounding box center [506, 91] width 21 height 21
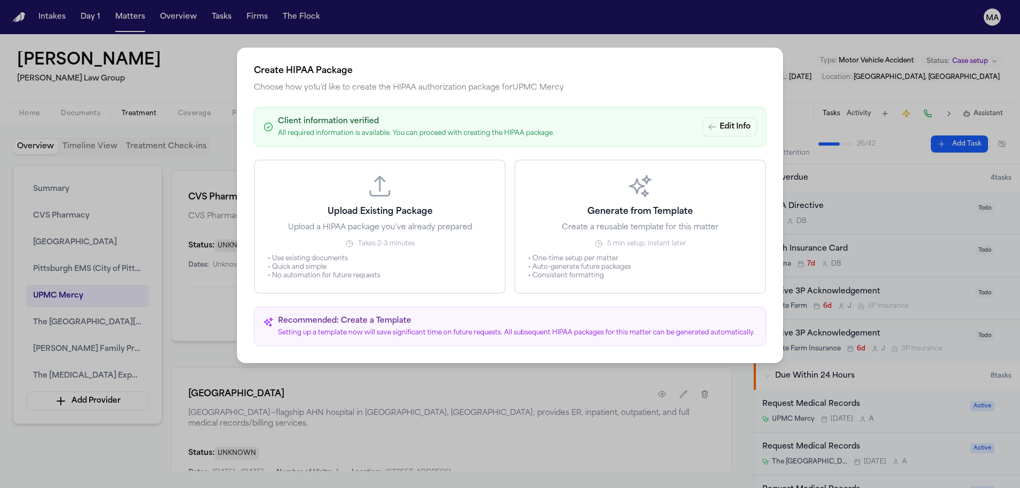
click at [109, 338] on div "Create HIPAA Package Choose how yo1u'd like to create the HIPAA authorization p…" at bounding box center [510, 244] width 1020 height 488
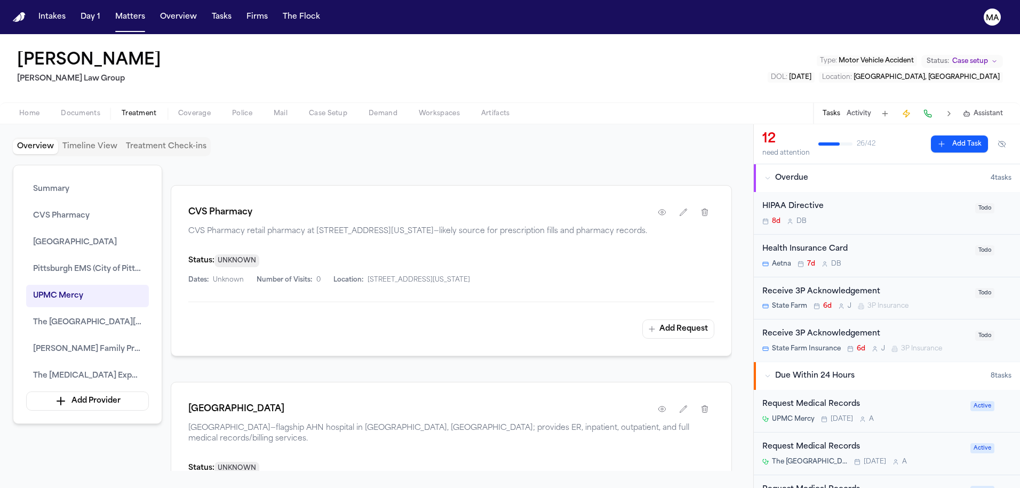
scroll to position [684, 0]
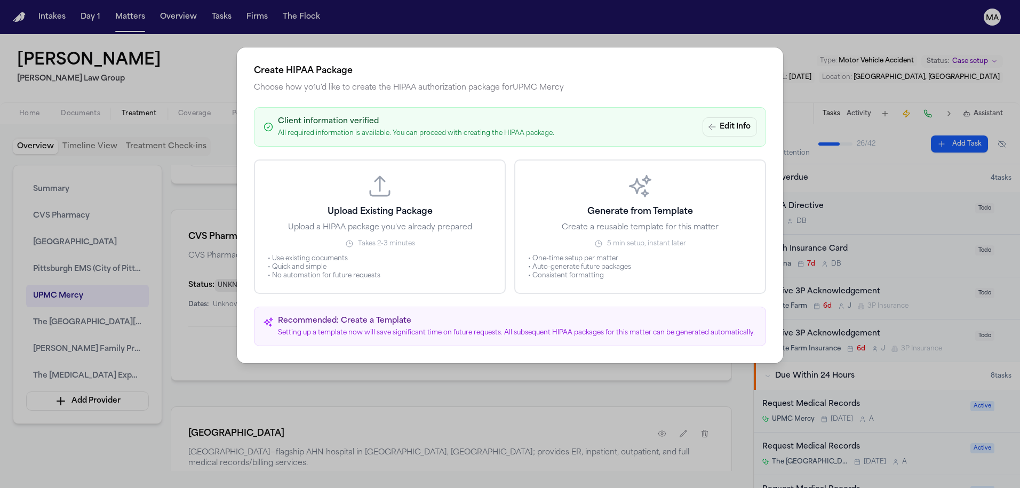
click at [594, 239] on icon "button" at bounding box center [598, 243] width 9 height 9
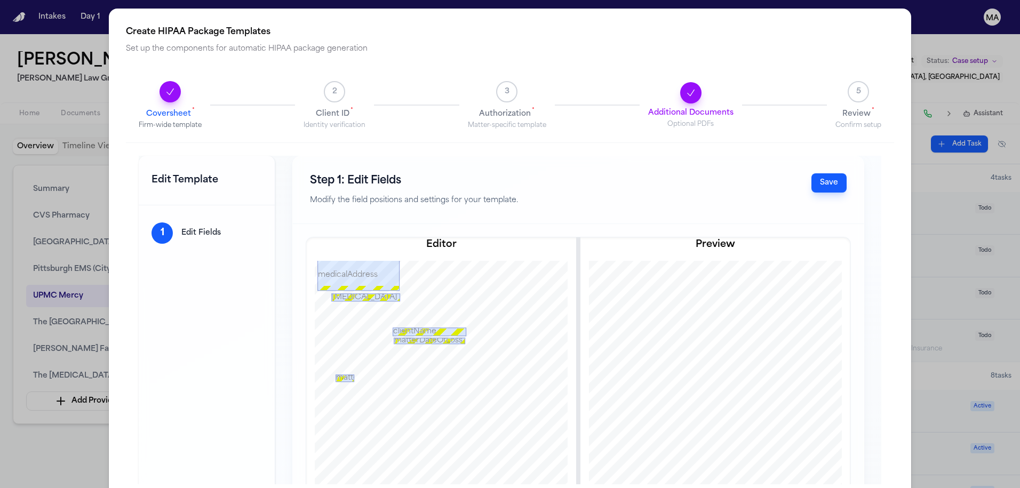
scroll to position [0, 0]
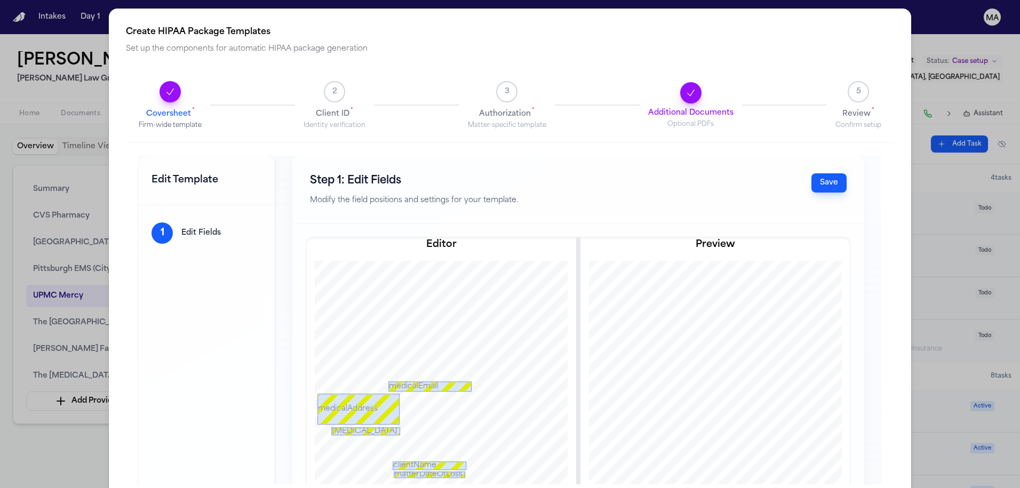
click at [165, 86] on icon "Progress" at bounding box center [170, 91] width 11 height 11
click at [156, 173] on h1 "Edit Template" at bounding box center [206, 180] width 110 height 15
click at [181, 228] on p "Edit Fields" at bounding box center [200, 233] width 39 height 11
drag, startPoint x: 162, startPoint y: 122, endPoint x: 160, endPoint y: 115, distance: 7.1
click at [162, 156] on div "Edit Template" at bounding box center [207, 181] width 136 height 50
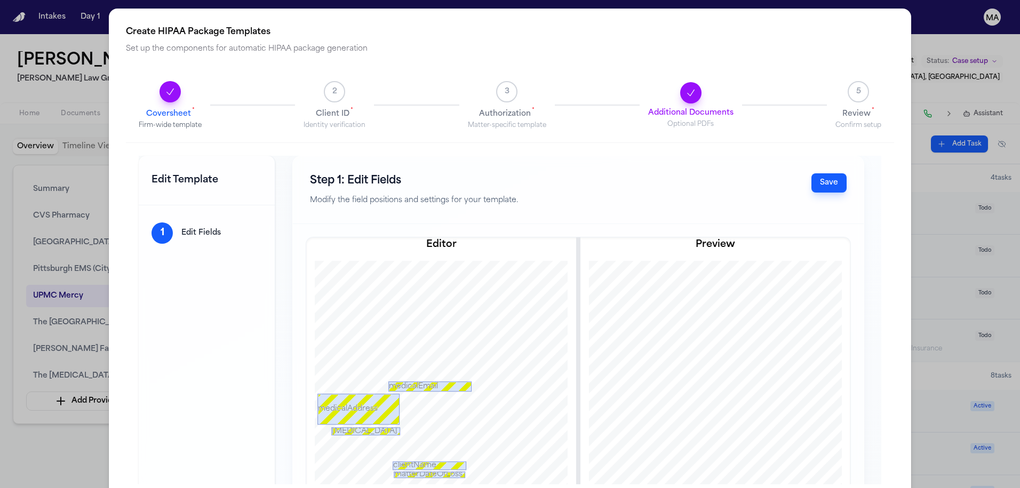
click at [160, 173] on h1 "Edit Template" at bounding box center [206, 180] width 110 height 15
click at [66, 292] on div "Create HIPAA Package Templates Set up the components for automatic HIPAA packag…" at bounding box center [510, 255] width 1020 height 510
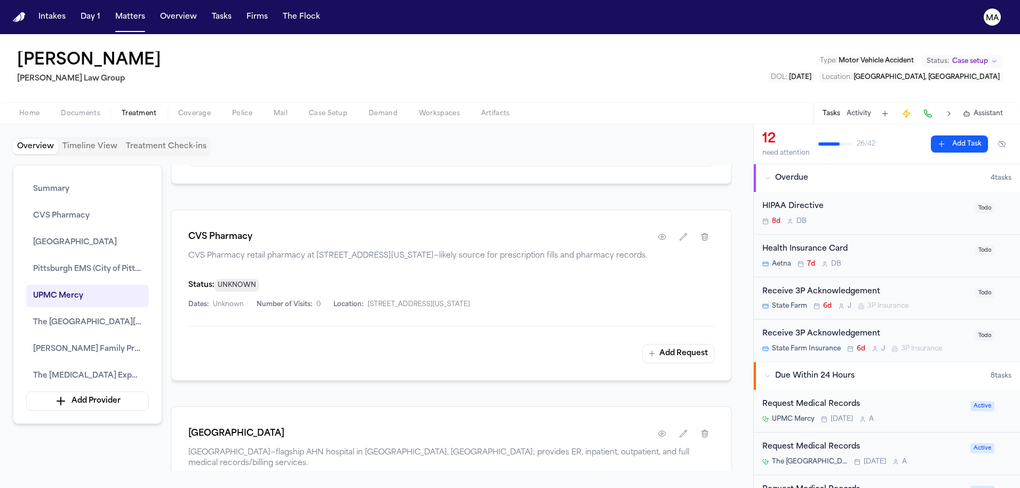
type textarea "**********"
